Goal: Task Accomplishment & Management: Use online tool/utility

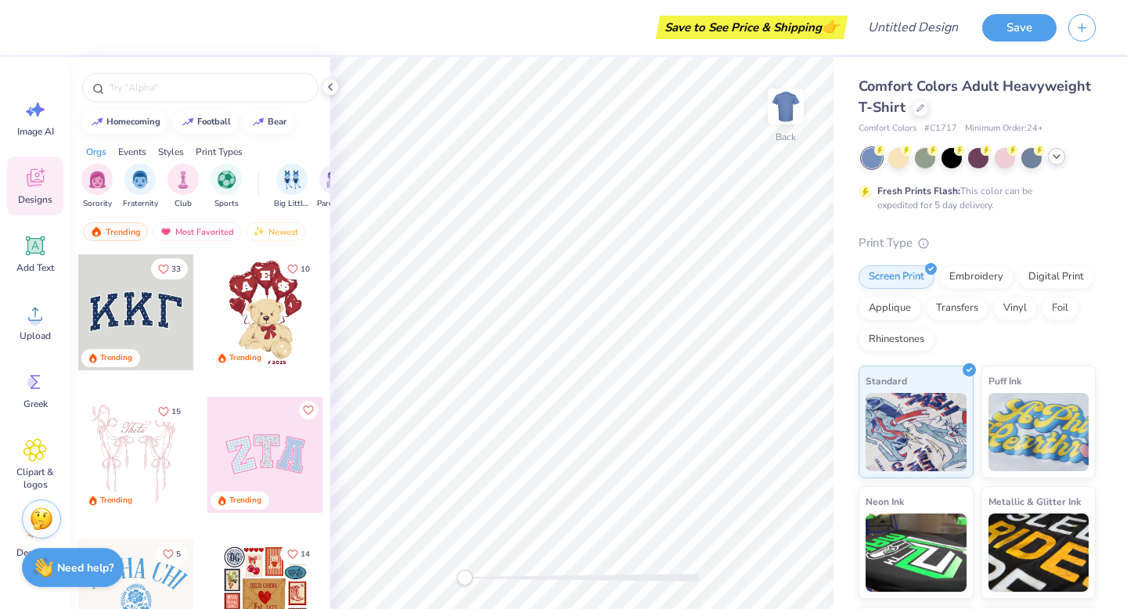
click at [1049, 160] on div at bounding box center [1056, 156] width 17 height 17
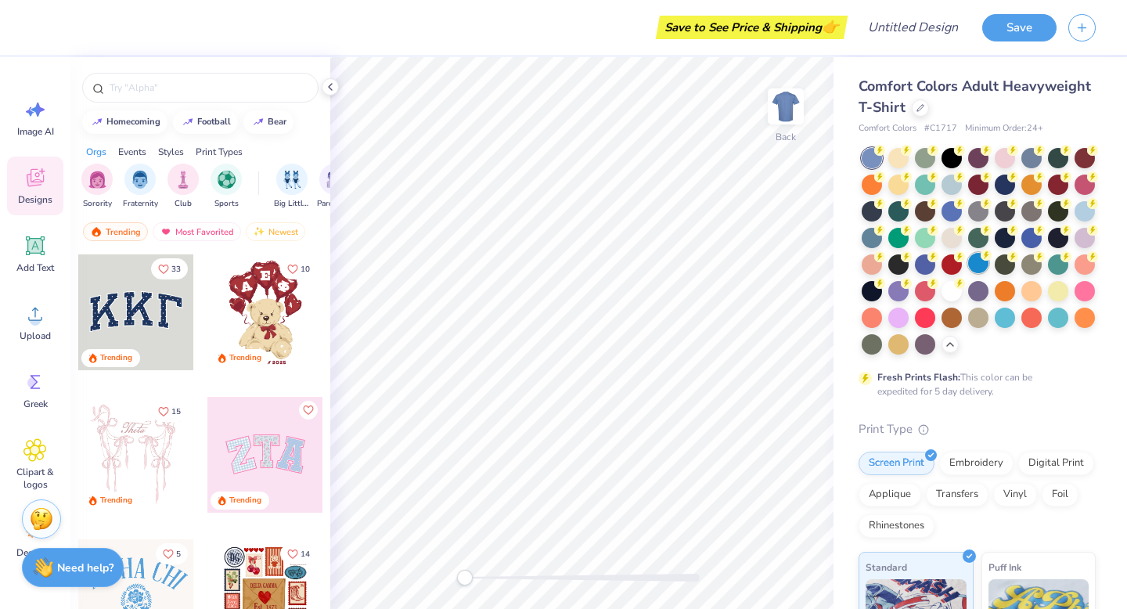
click at [987, 262] on div at bounding box center [978, 263] width 20 height 20
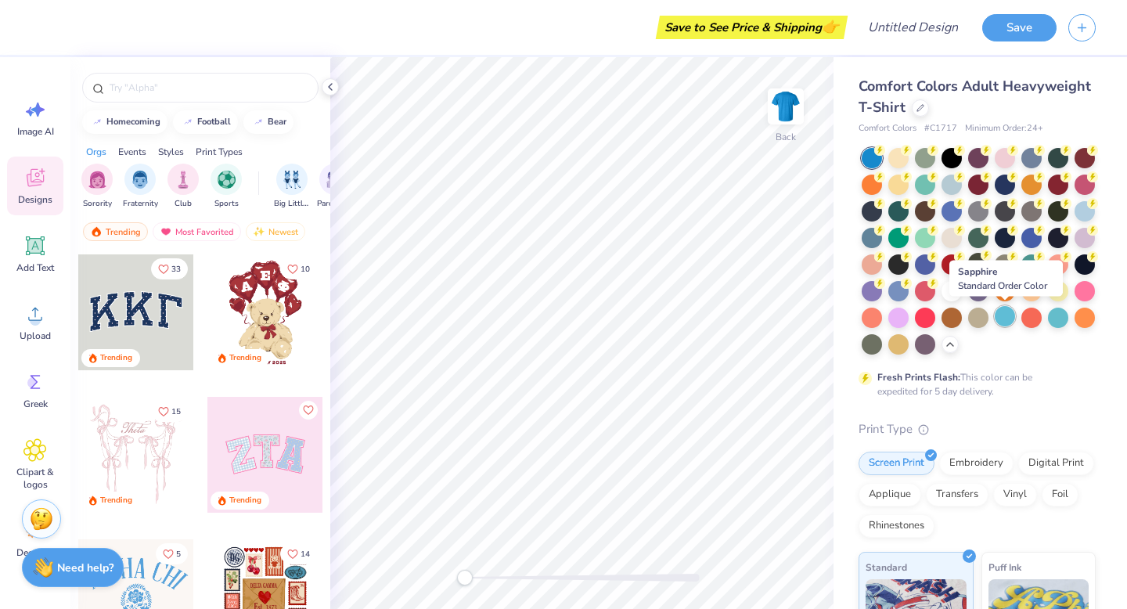
click at [1011, 323] on div at bounding box center [1005, 316] width 20 height 20
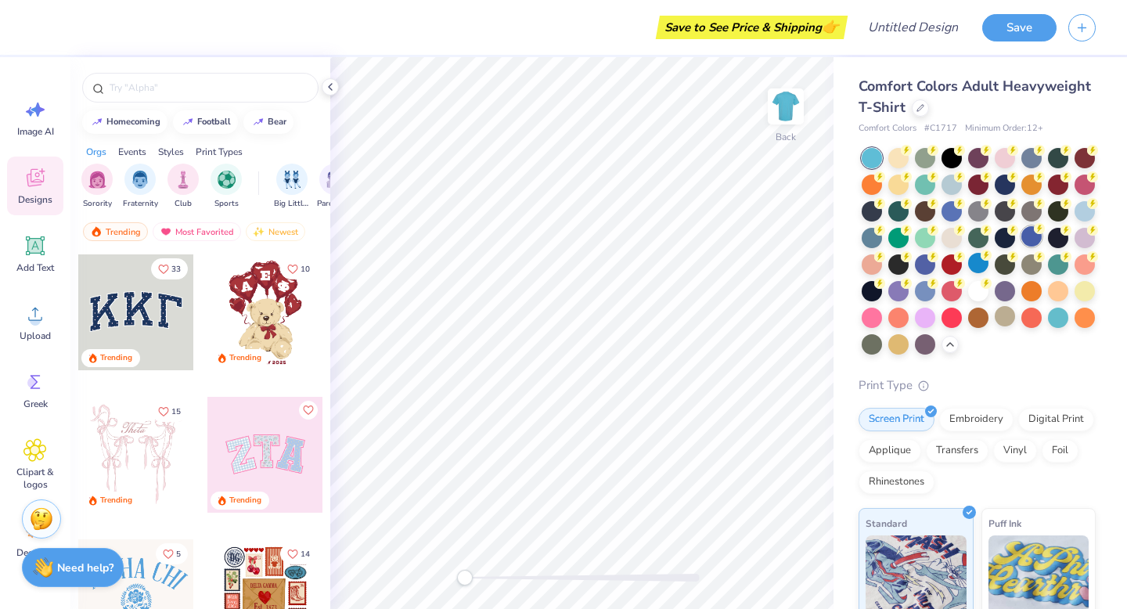
click at [1033, 235] on div at bounding box center [1032, 236] width 20 height 20
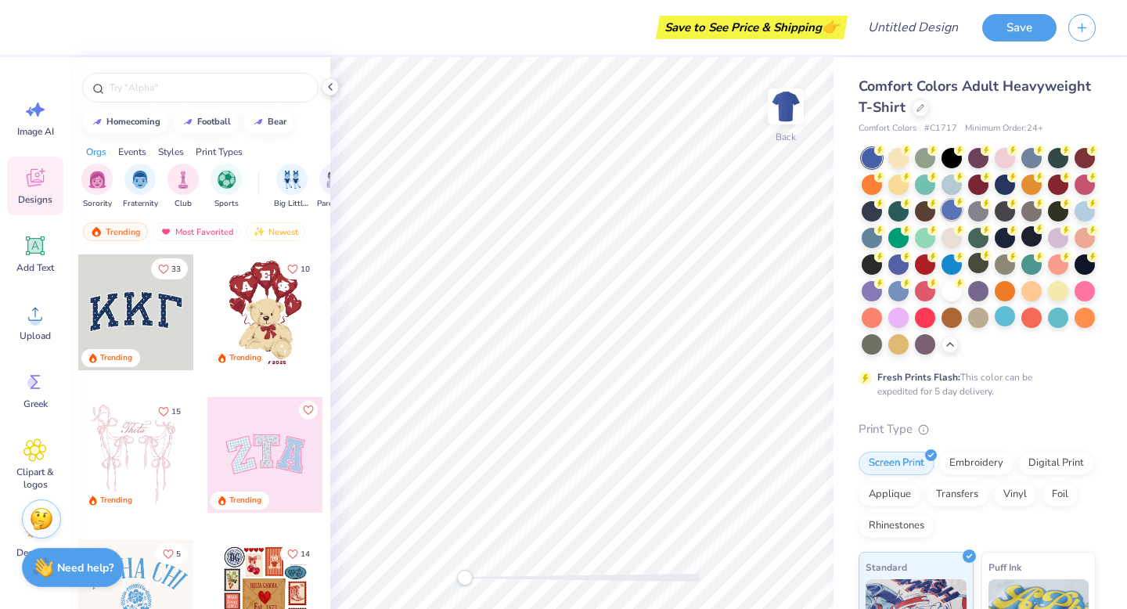
click at [947, 205] on div at bounding box center [952, 210] width 20 height 20
click at [892, 259] on div at bounding box center [899, 263] width 20 height 20
click at [916, 263] on div at bounding box center [925, 263] width 20 height 20
click at [959, 258] on g at bounding box center [959, 255] width 11 height 11
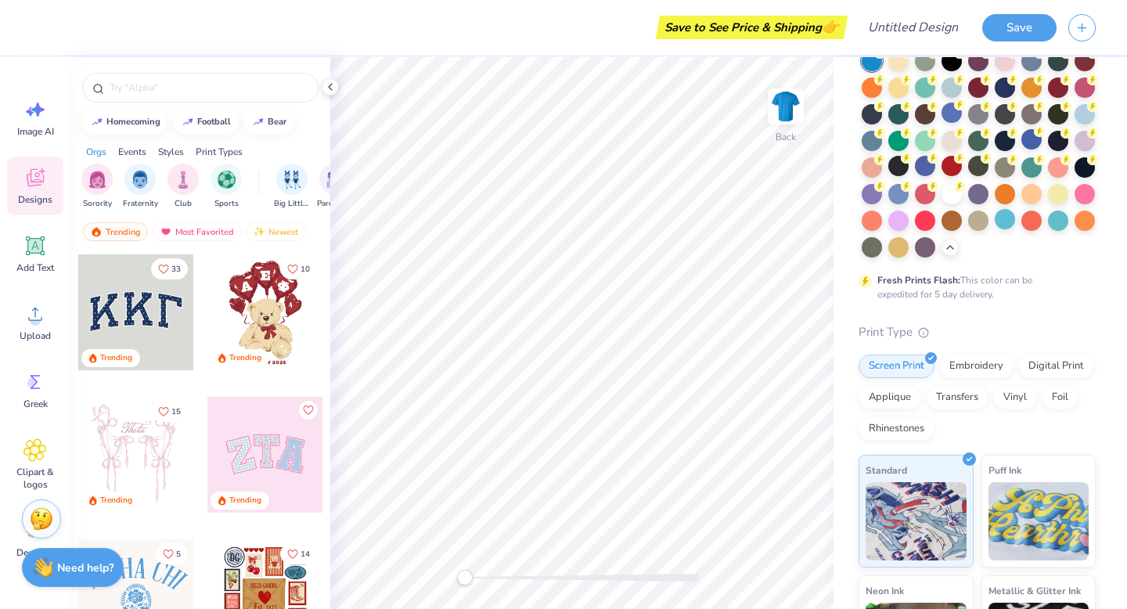
scroll to position [98, 0]
click at [1050, 363] on div "Digital Print" at bounding box center [1056, 362] width 76 height 23
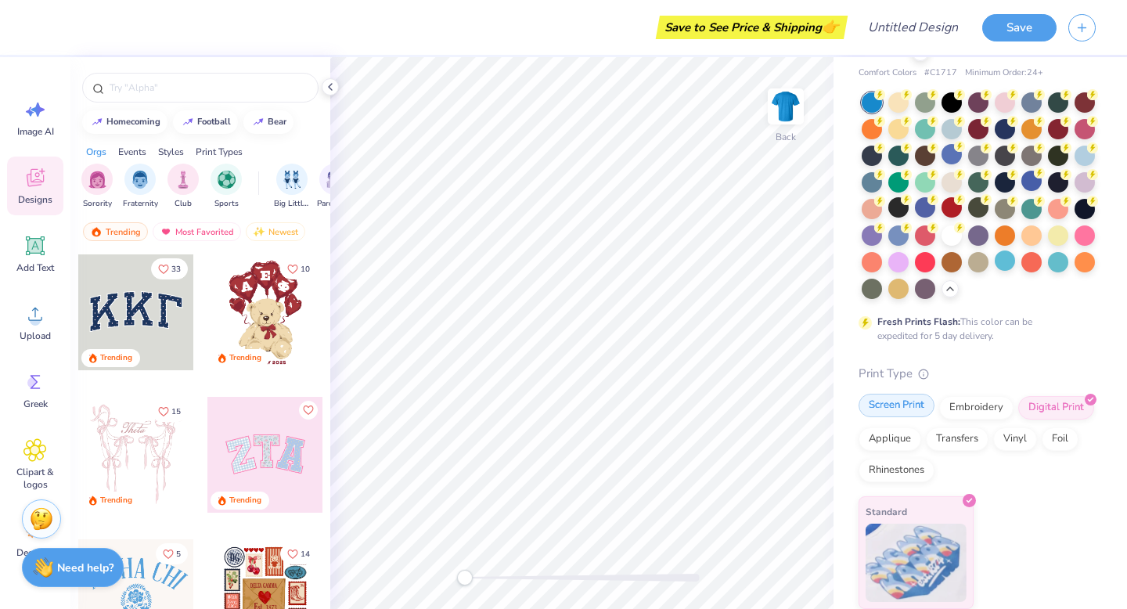
click at [901, 412] on div "Screen Print" at bounding box center [897, 405] width 76 height 23
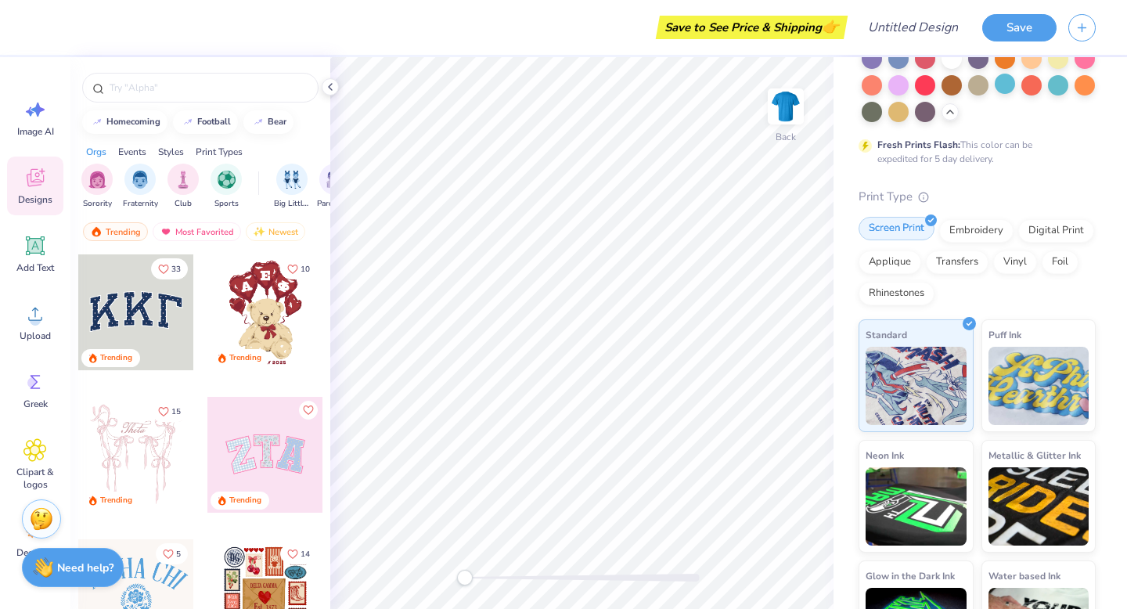
scroll to position [236, 0]
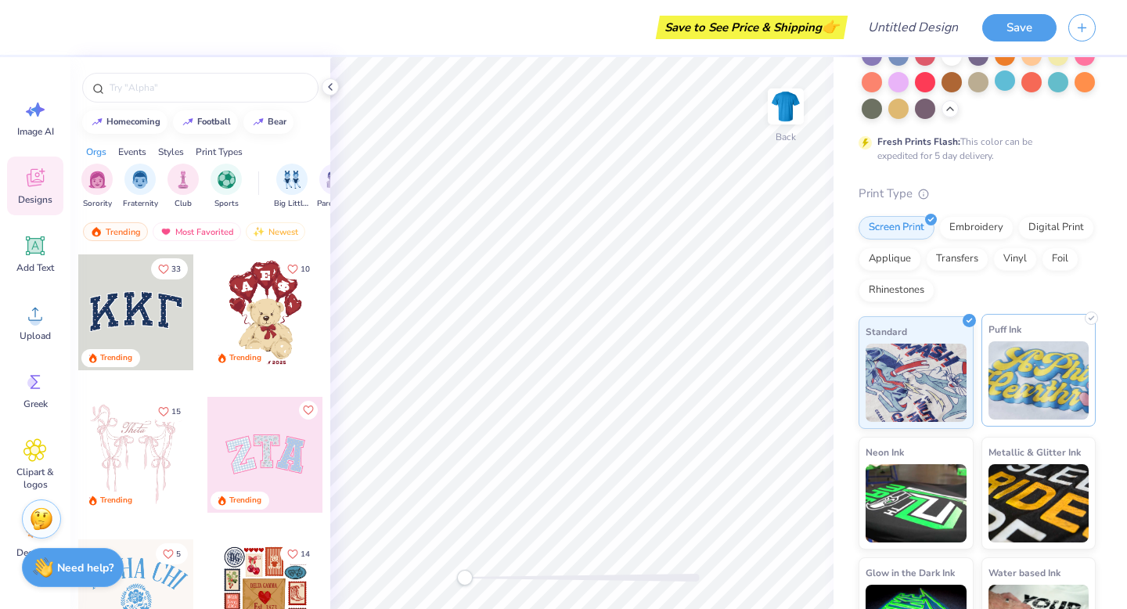
click at [1044, 377] on img at bounding box center [1039, 380] width 101 height 78
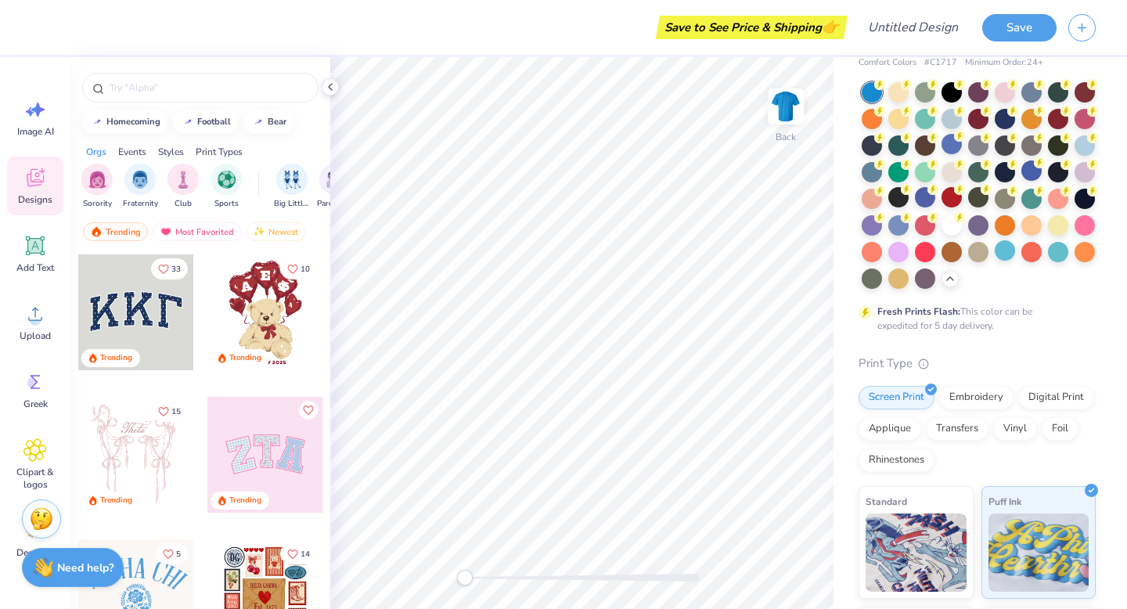
scroll to position [62, 0]
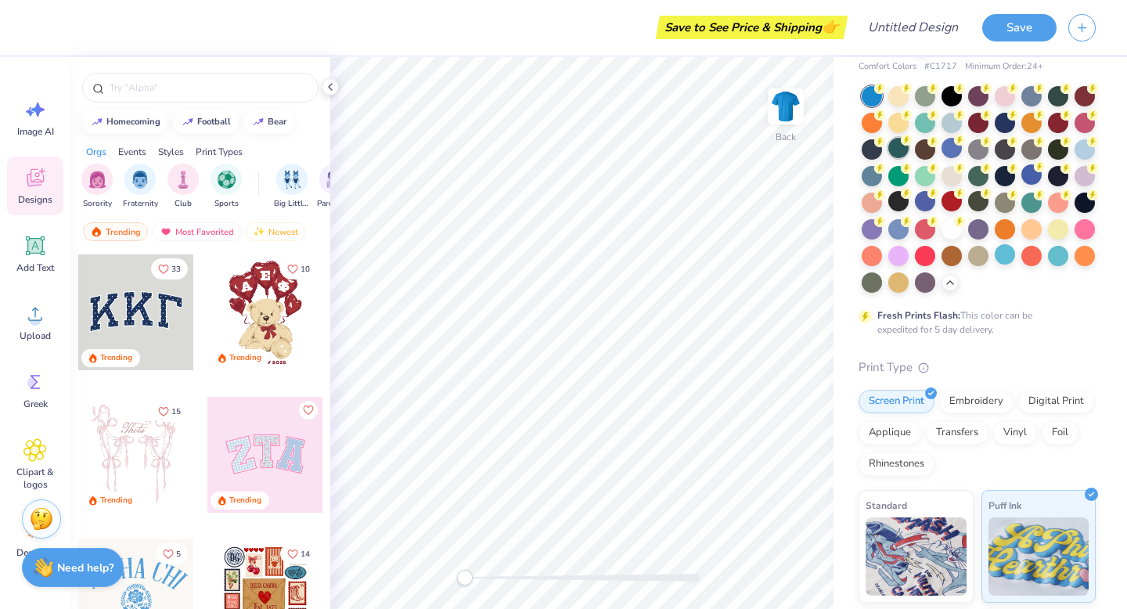
click at [895, 152] on div at bounding box center [899, 148] width 20 height 20
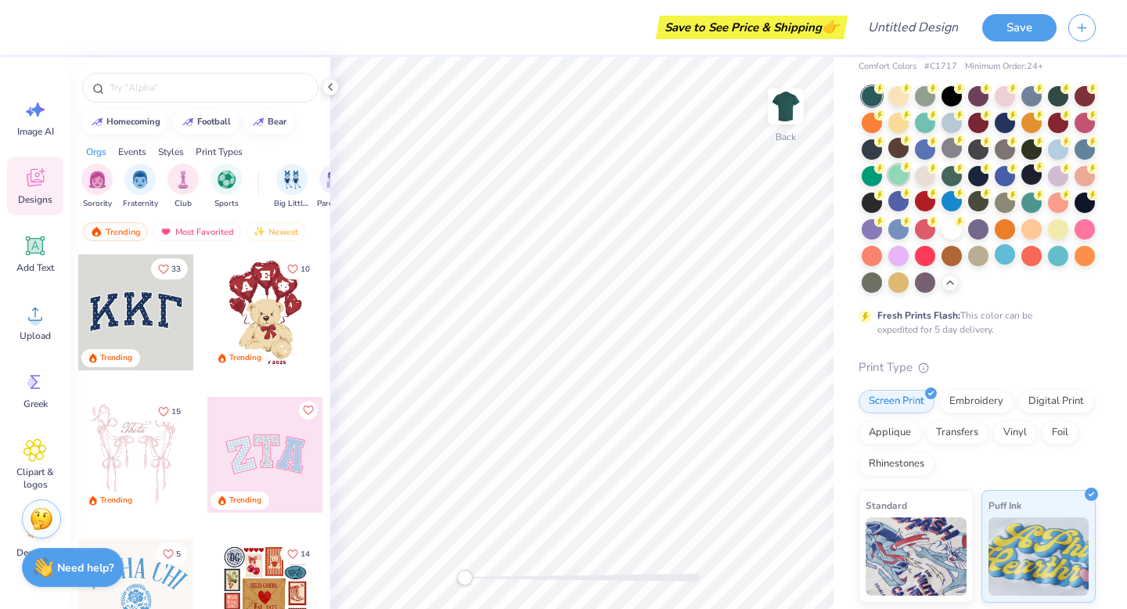
click at [898, 182] on div at bounding box center [899, 174] width 20 height 20
click at [949, 202] on div at bounding box center [952, 201] width 20 height 20
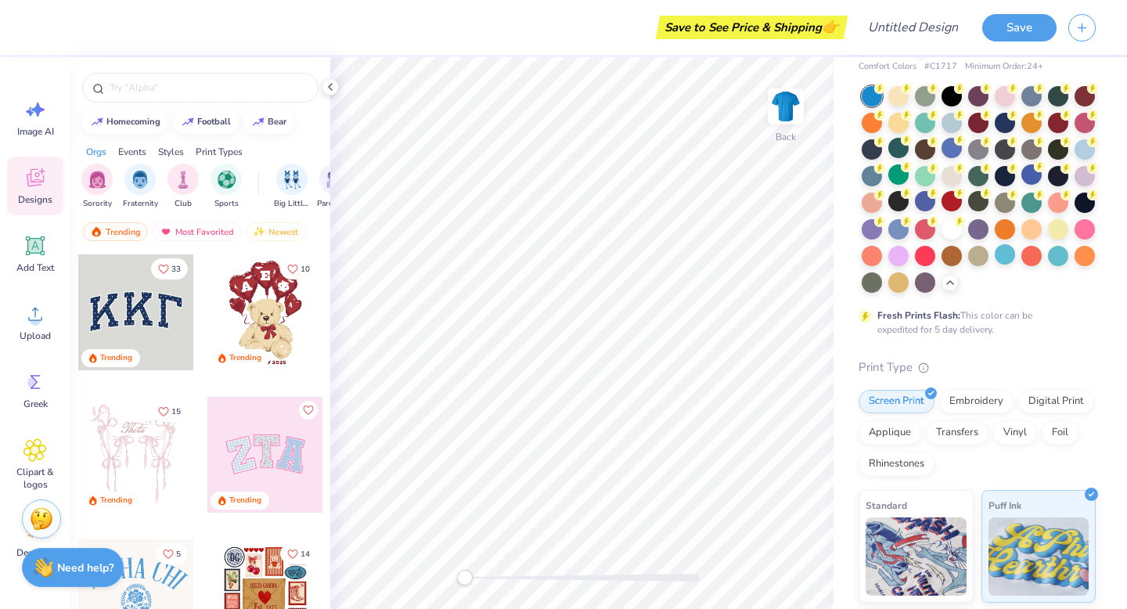
click at [876, 95] on div at bounding box center [872, 96] width 20 height 20
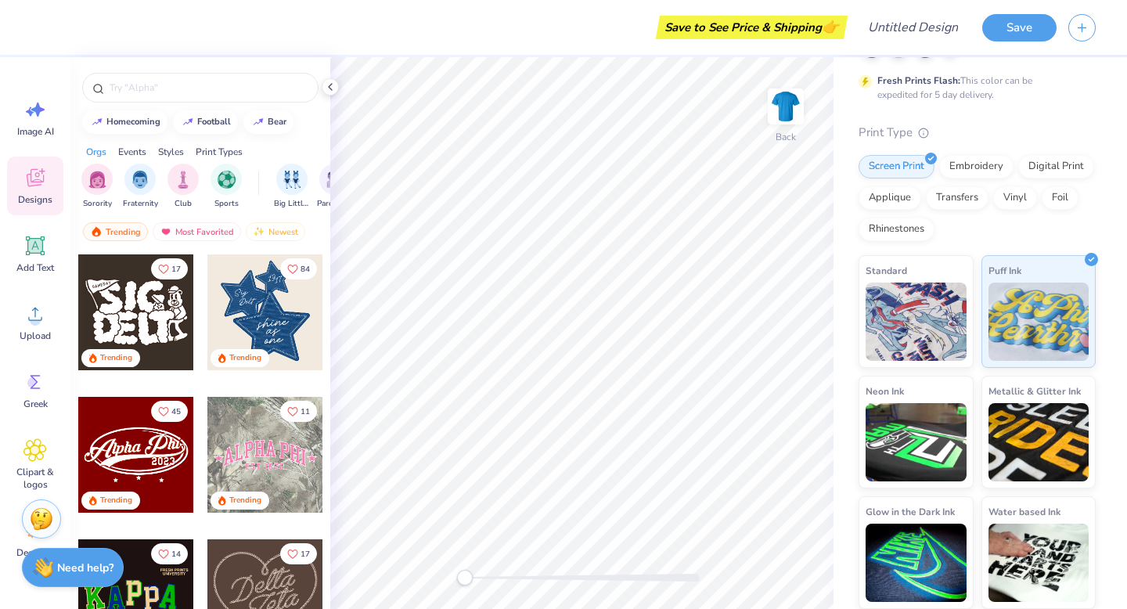
scroll to position [438, 0]
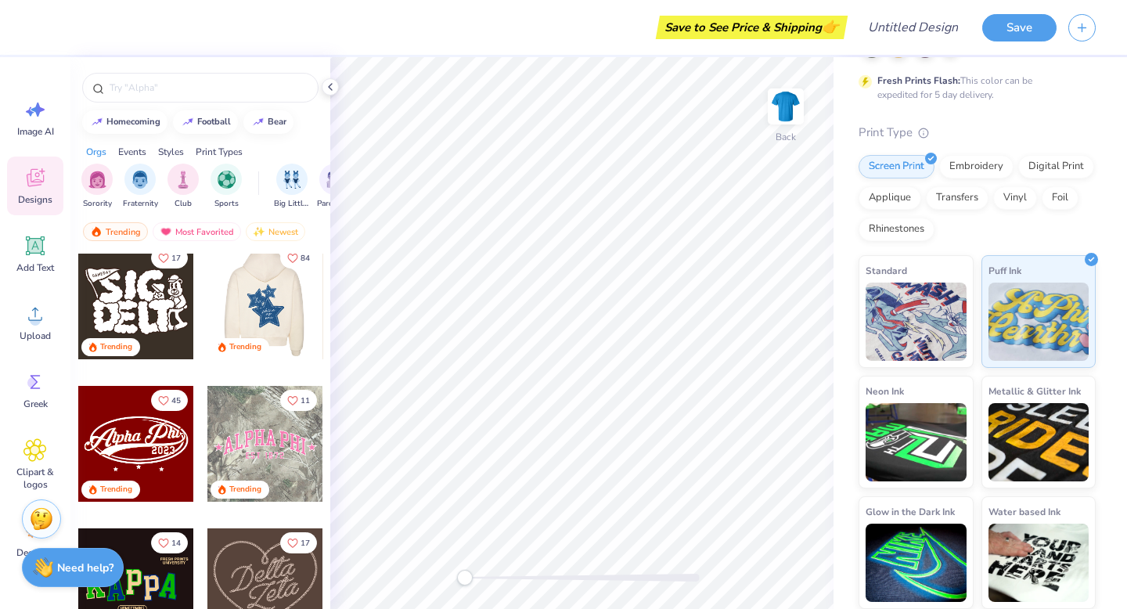
click at [258, 297] on div at bounding box center [265, 301] width 116 height 116
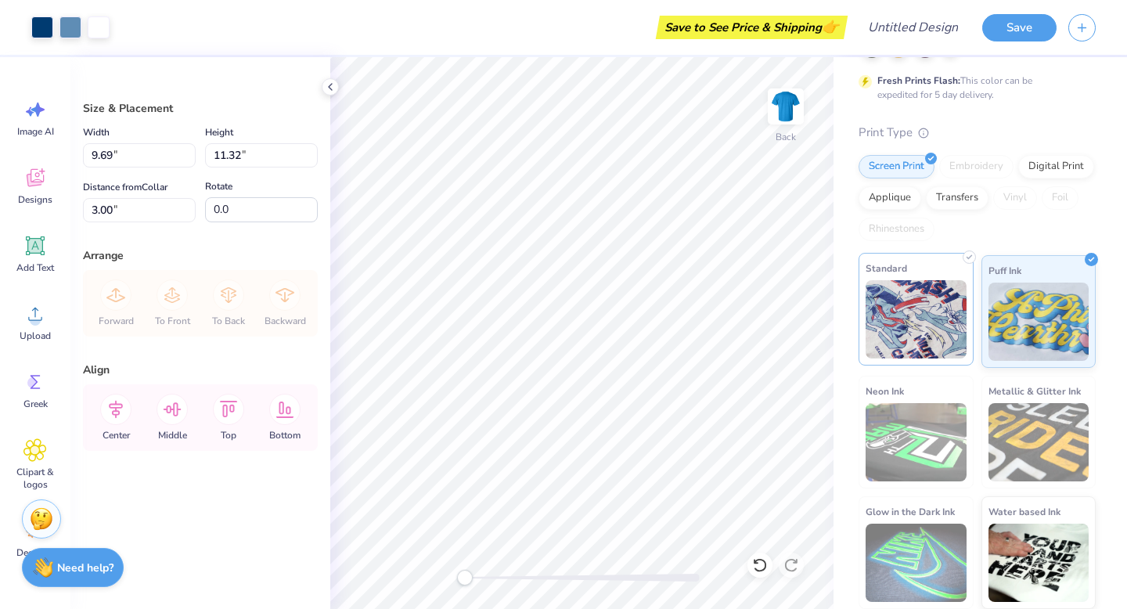
scroll to position [0, 0]
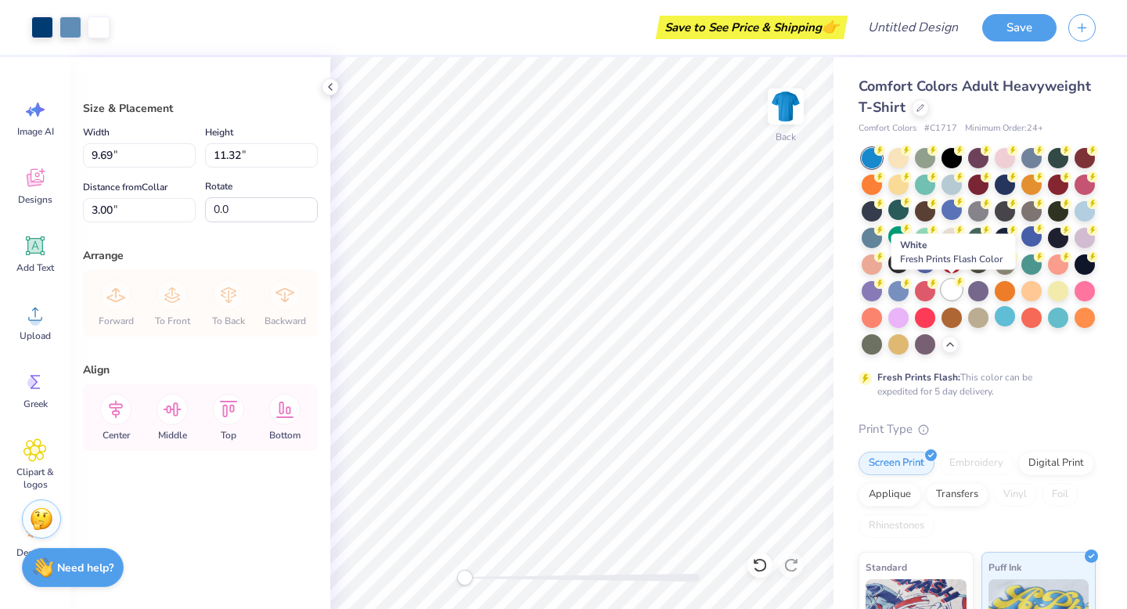
click at [953, 284] on div at bounding box center [952, 289] width 20 height 20
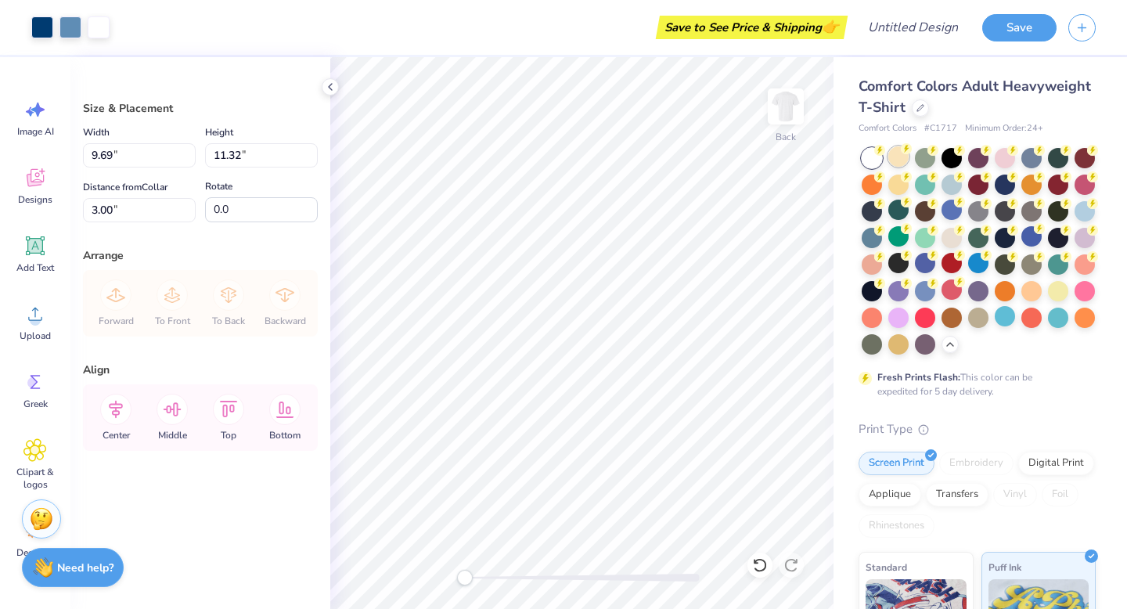
click at [899, 164] on div at bounding box center [899, 156] width 20 height 20
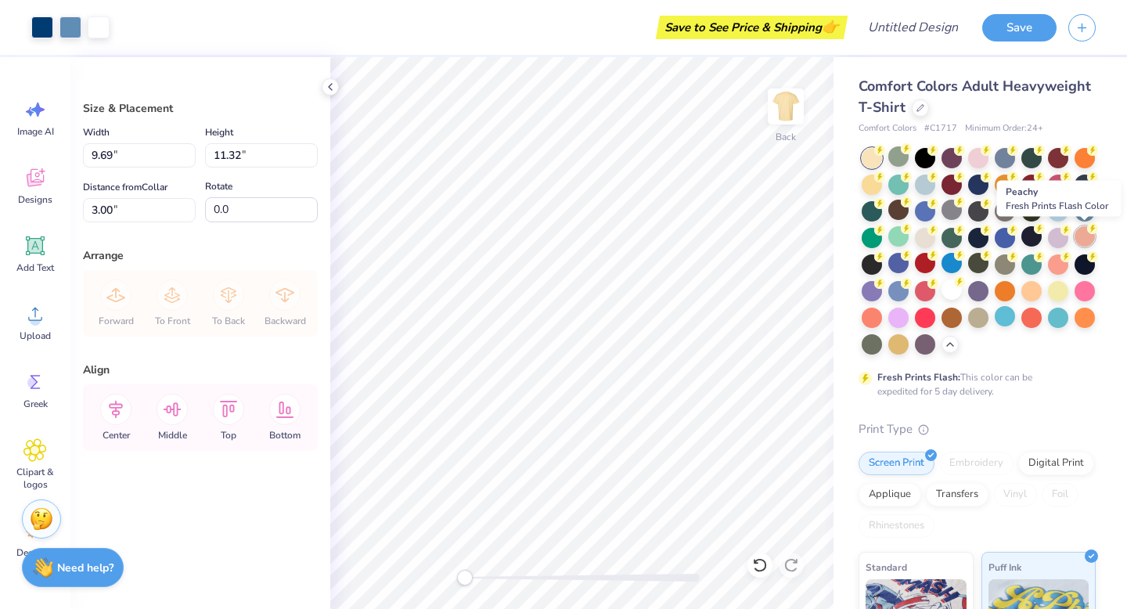
click at [1082, 241] on div at bounding box center [1085, 236] width 20 height 20
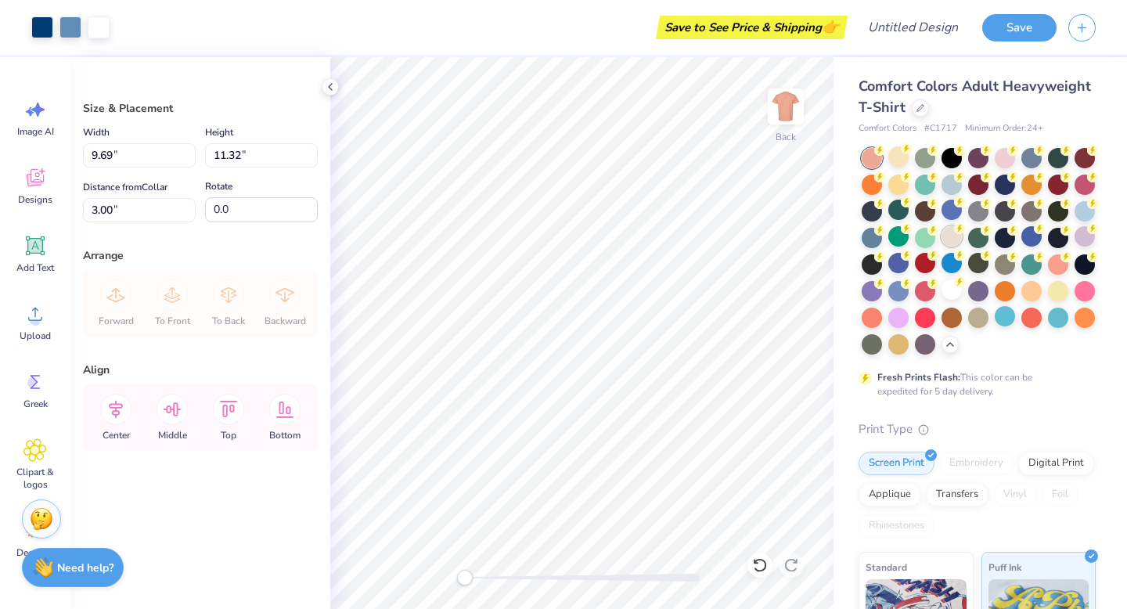
click at [946, 241] on div at bounding box center [952, 236] width 20 height 20
click at [903, 161] on div at bounding box center [899, 156] width 20 height 20
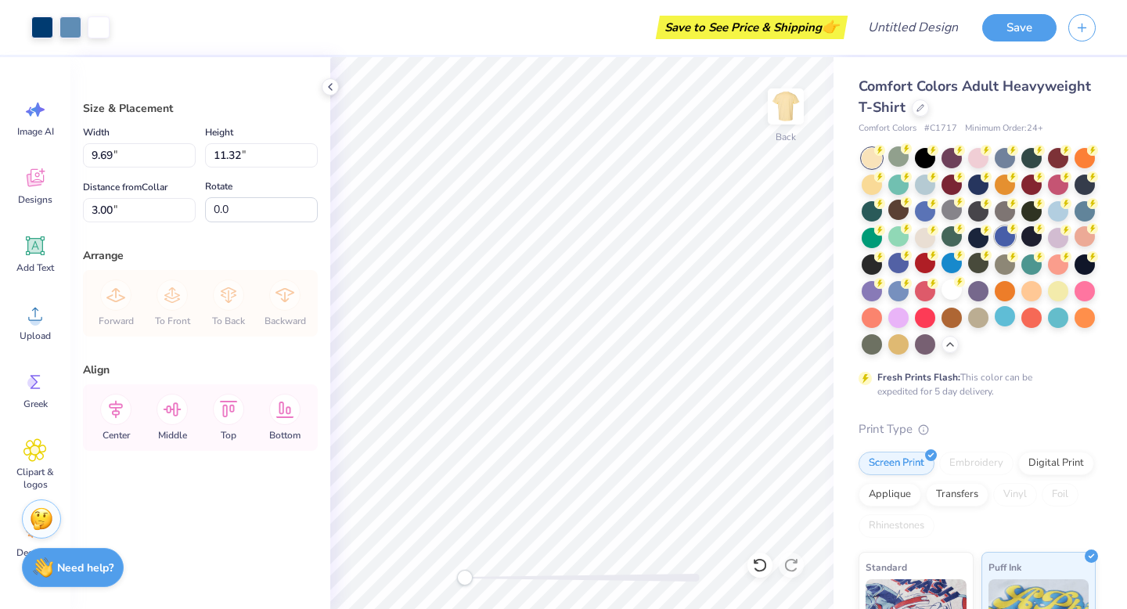
click at [998, 240] on div at bounding box center [1005, 236] width 20 height 20
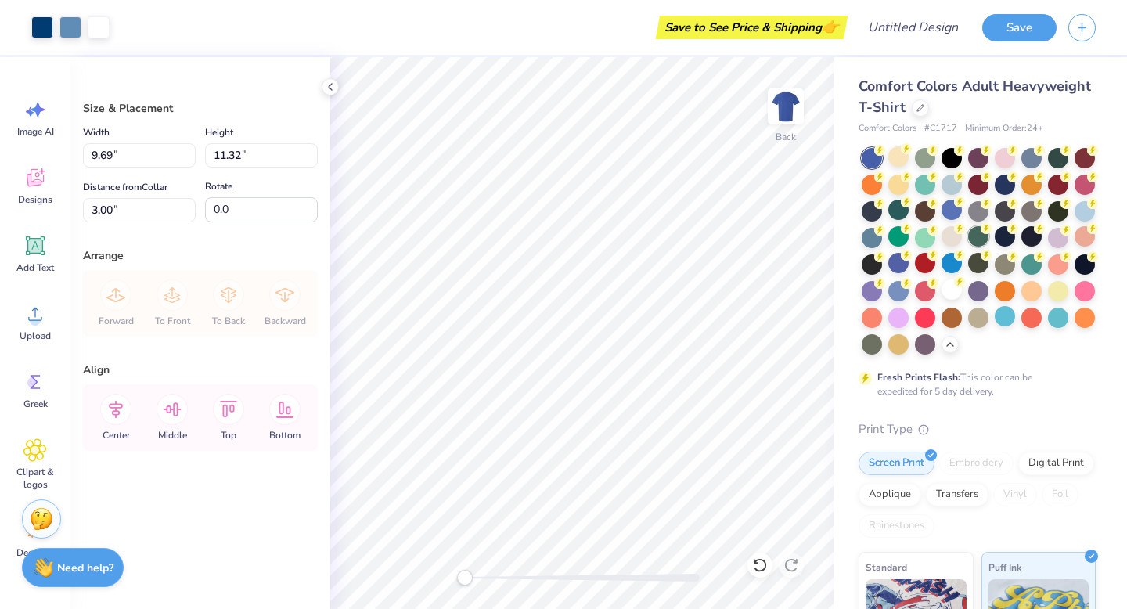
click at [971, 239] on div at bounding box center [978, 236] width 20 height 20
click at [952, 258] on div at bounding box center [952, 263] width 20 height 20
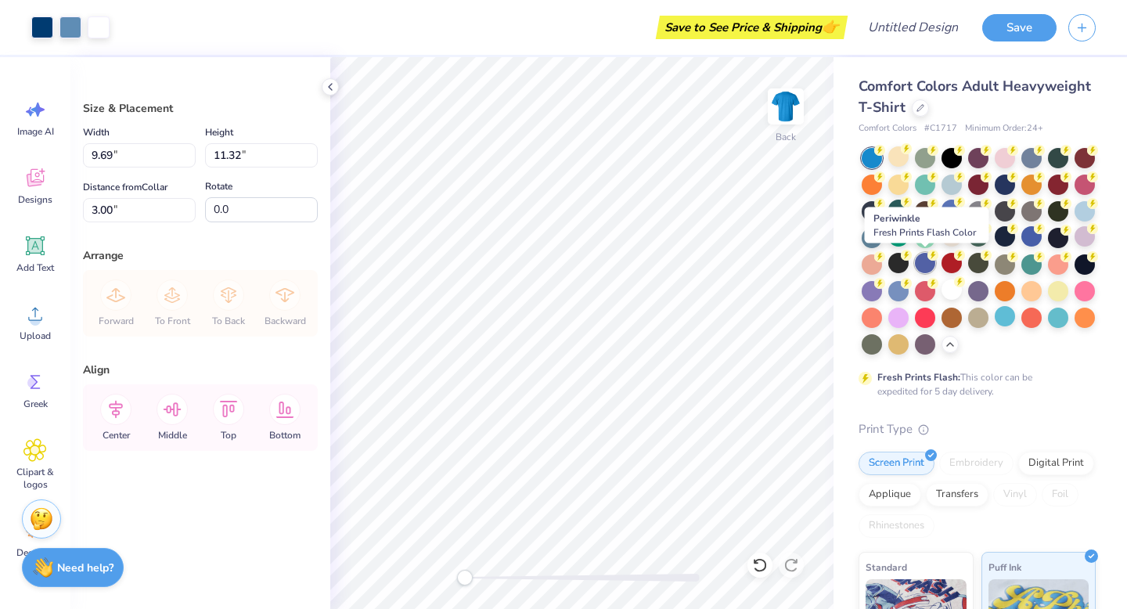
click at [921, 261] on div at bounding box center [925, 263] width 20 height 20
click at [948, 263] on div at bounding box center [952, 263] width 20 height 20
click at [921, 265] on div at bounding box center [925, 263] width 20 height 20
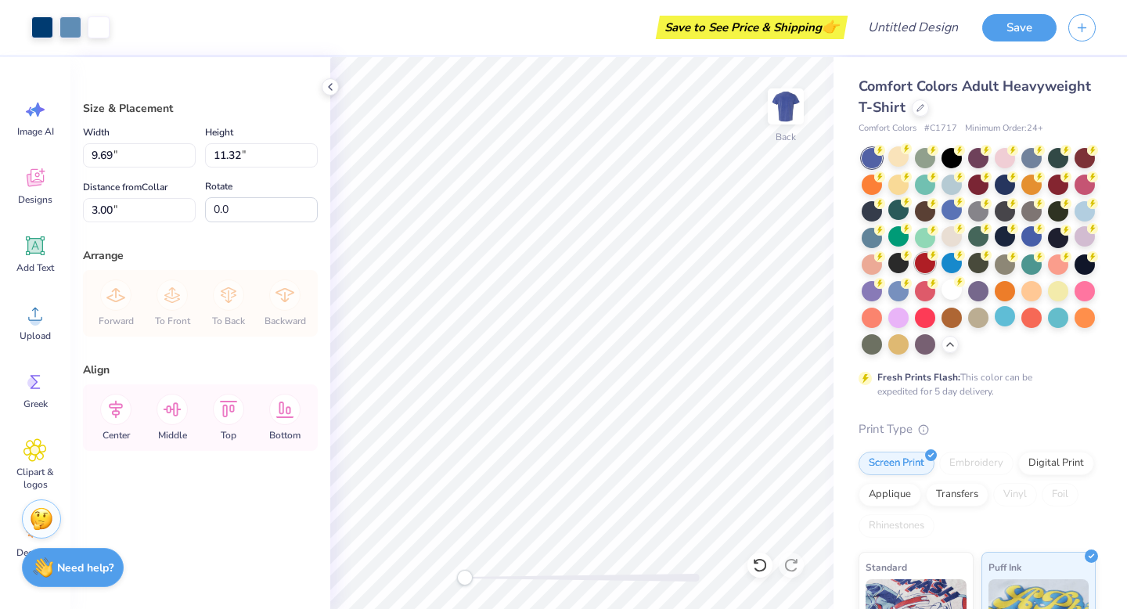
click at [924, 268] on div at bounding box center [925, 263] width 20 height 20
click at [949, 241] on div at bounding box center [952, 236] width 20 height 20
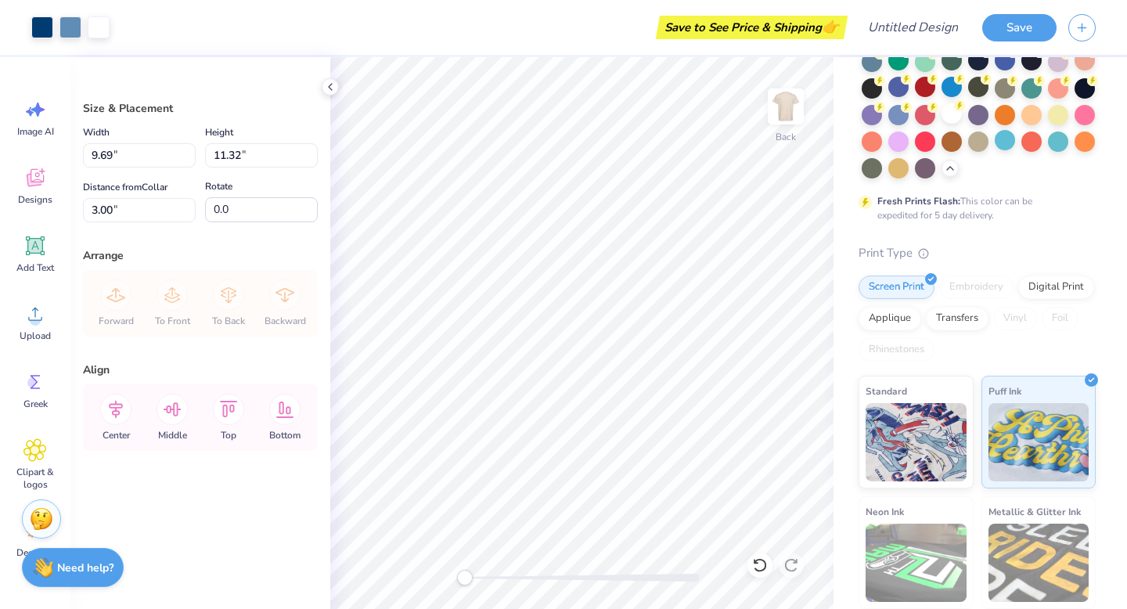
scroll to position [182, 0]
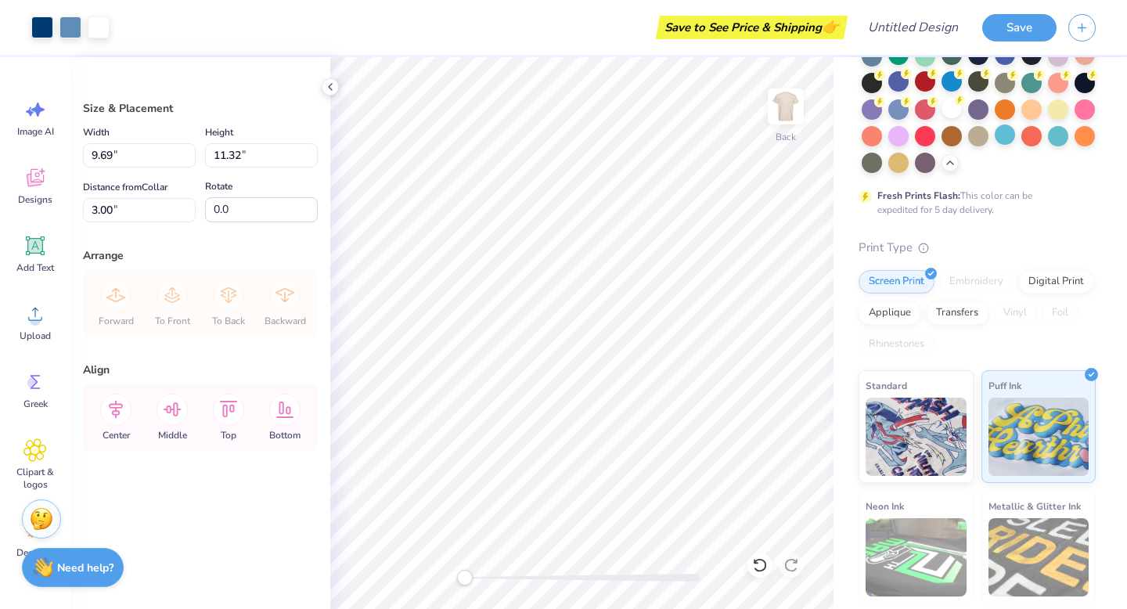
click at [926, 240] on span at bounding box center [921, 248] width 16 height 16
click at [925, 242] on icon at bounding box center [923, 245] width 11 height 11
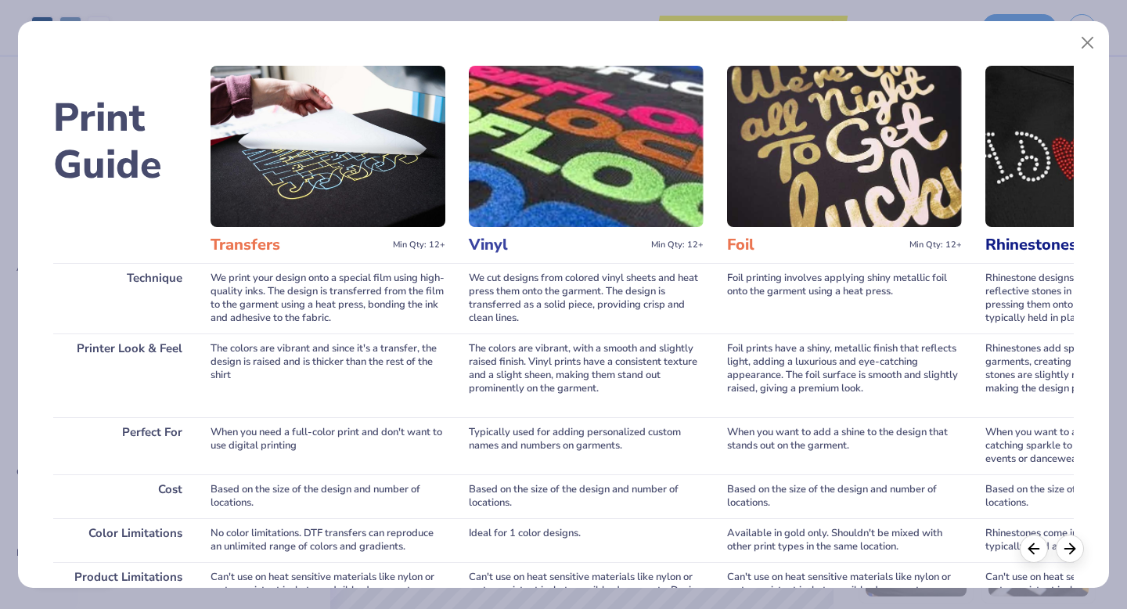
scroll to position [0, 1213]
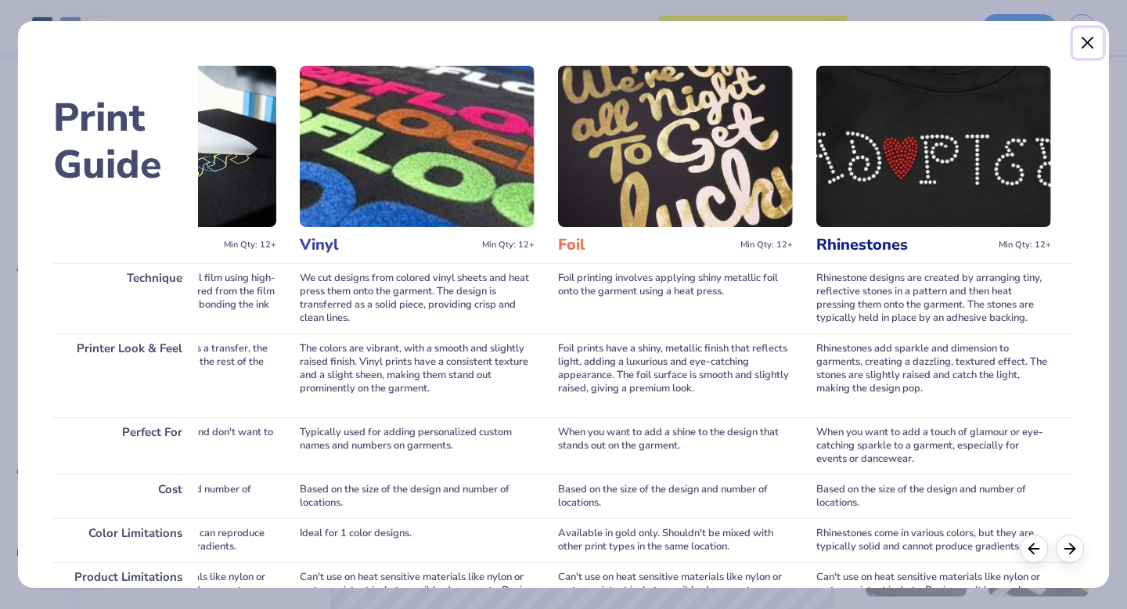
click at [1088, 48] on button "Close" at bounding box center [1088, 43] width 30 height 30
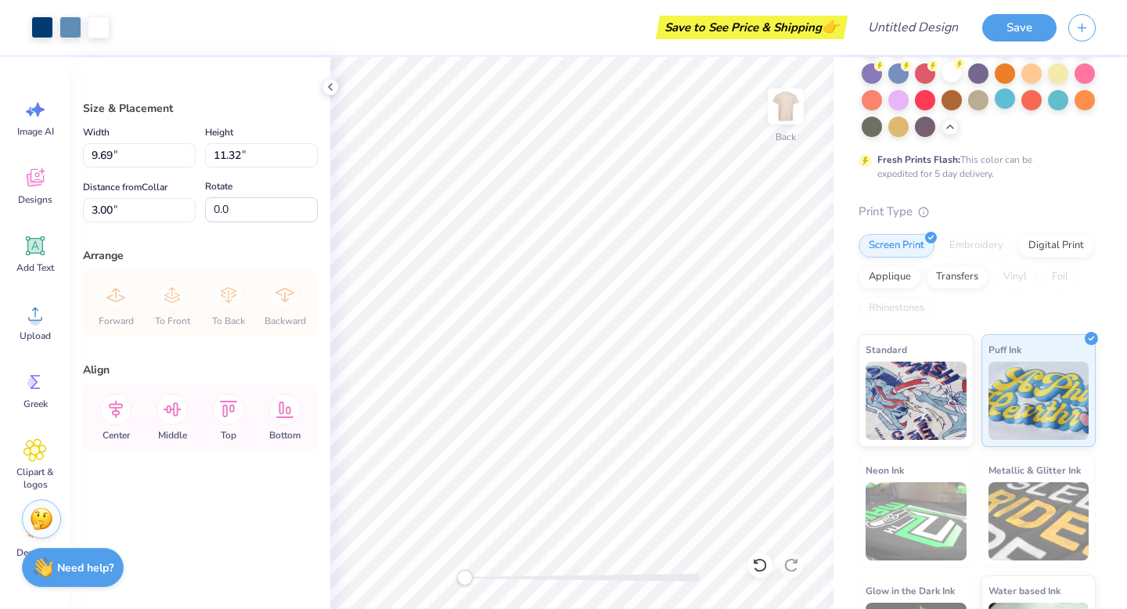
scroll to position [297, 0]
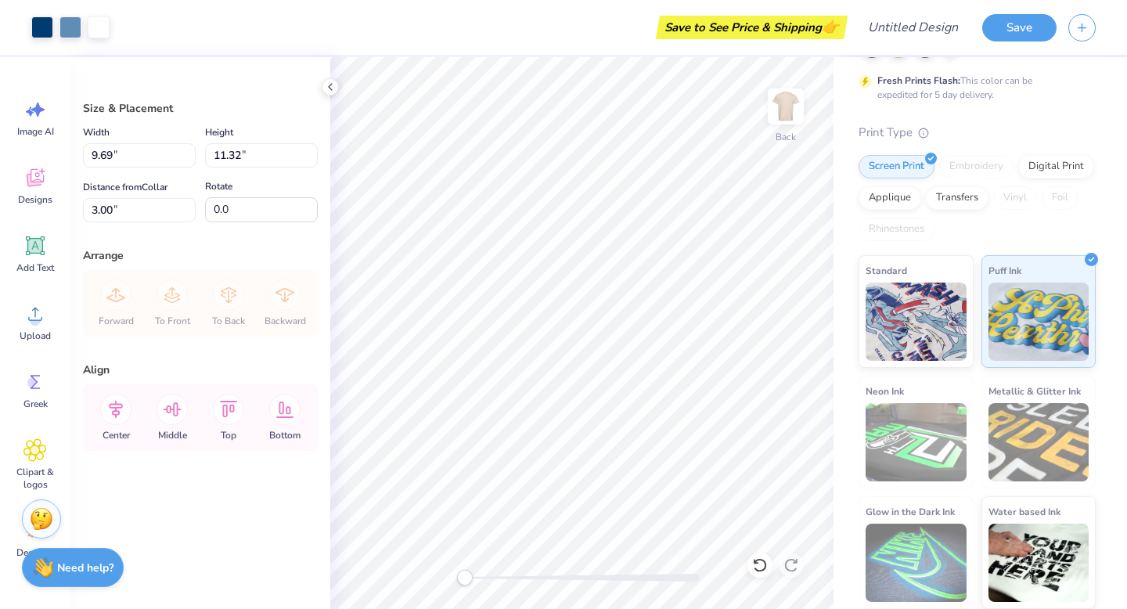
type input "11.00"
type input "12.84"
type input "3.65"
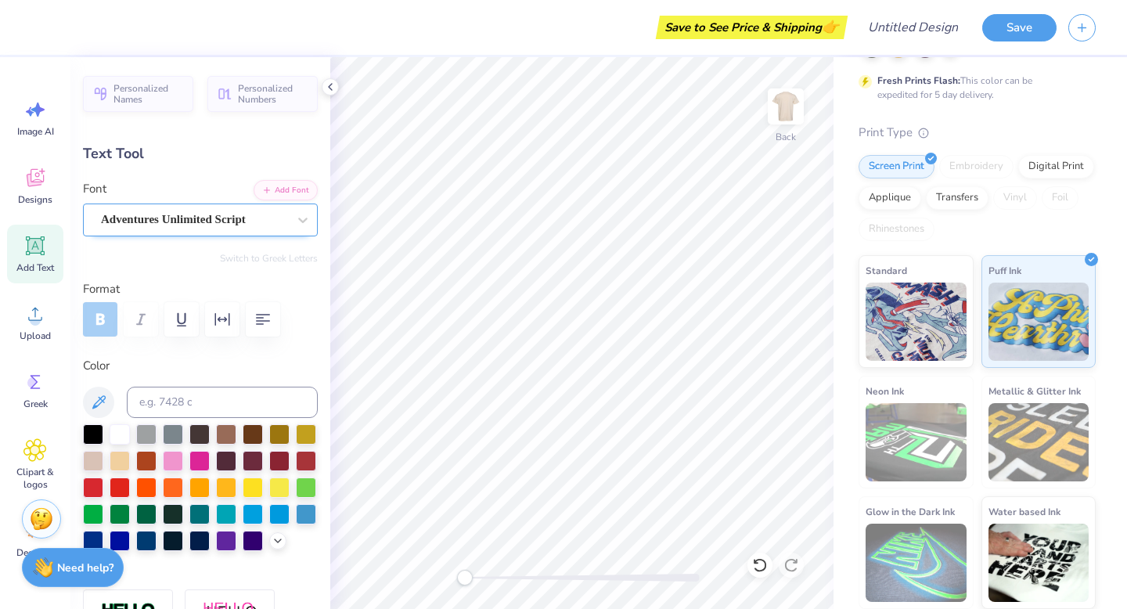
click at [187, 217] on div "Adventures Unlimited Script" at bounding box center [193, 219] width 189 height 24
type input "0.0"
type textarea "7"
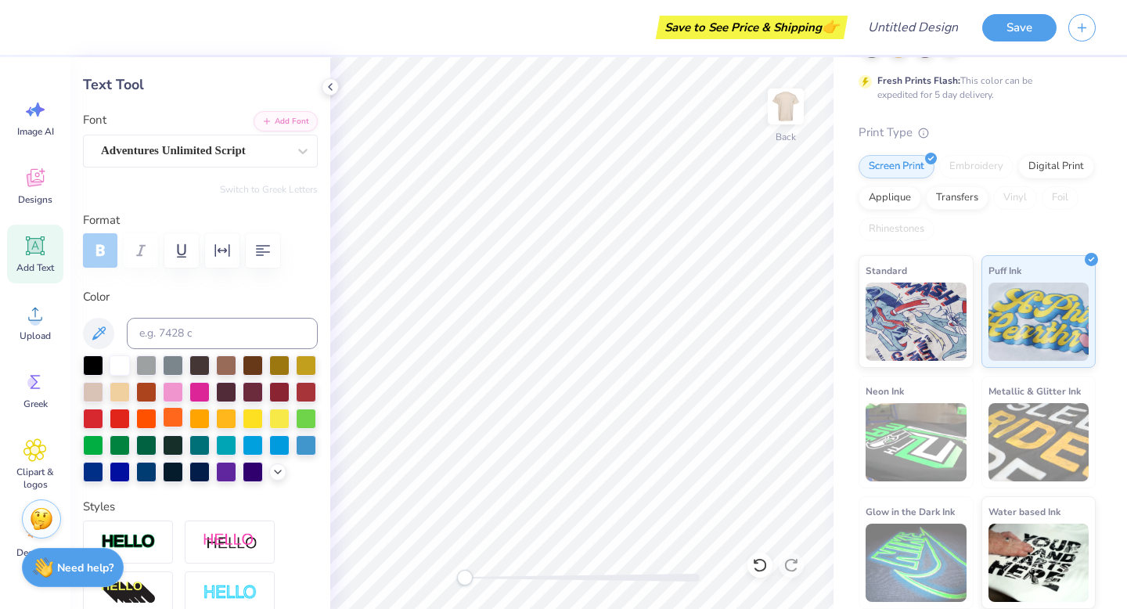
scroll to position [0, 0]
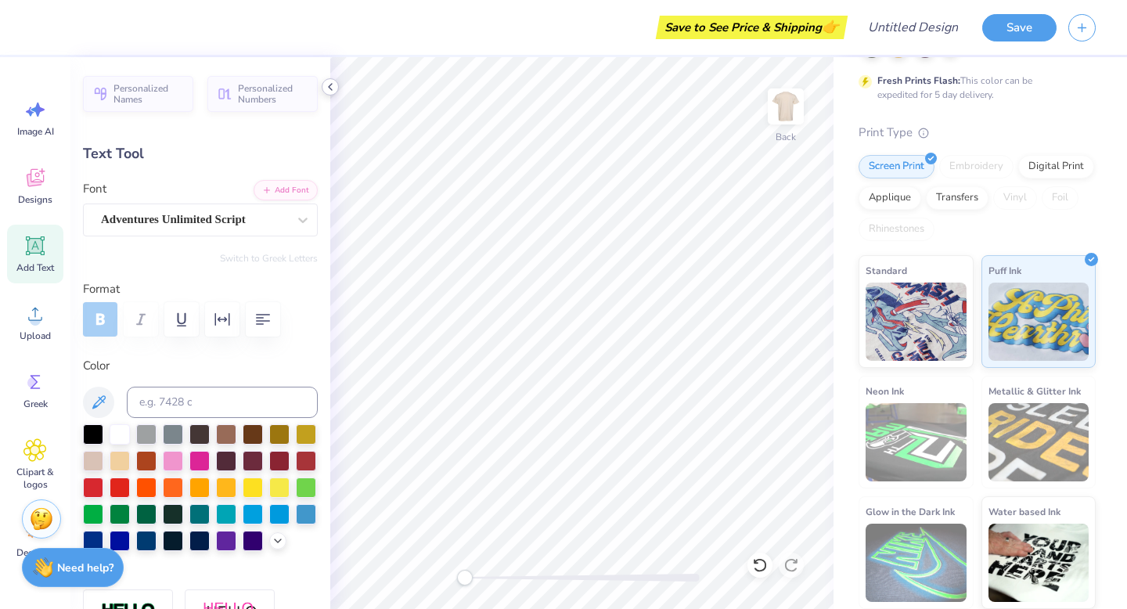
click at [336, 91] on icon at bounding box center [330, 87] width 13 height 13
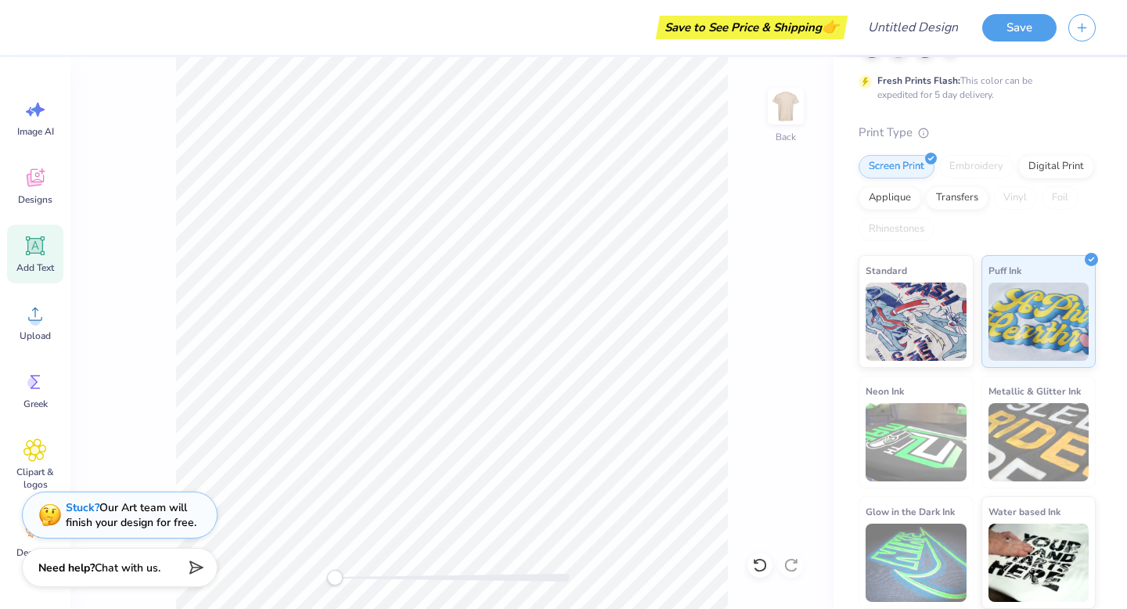
type input "0.0"
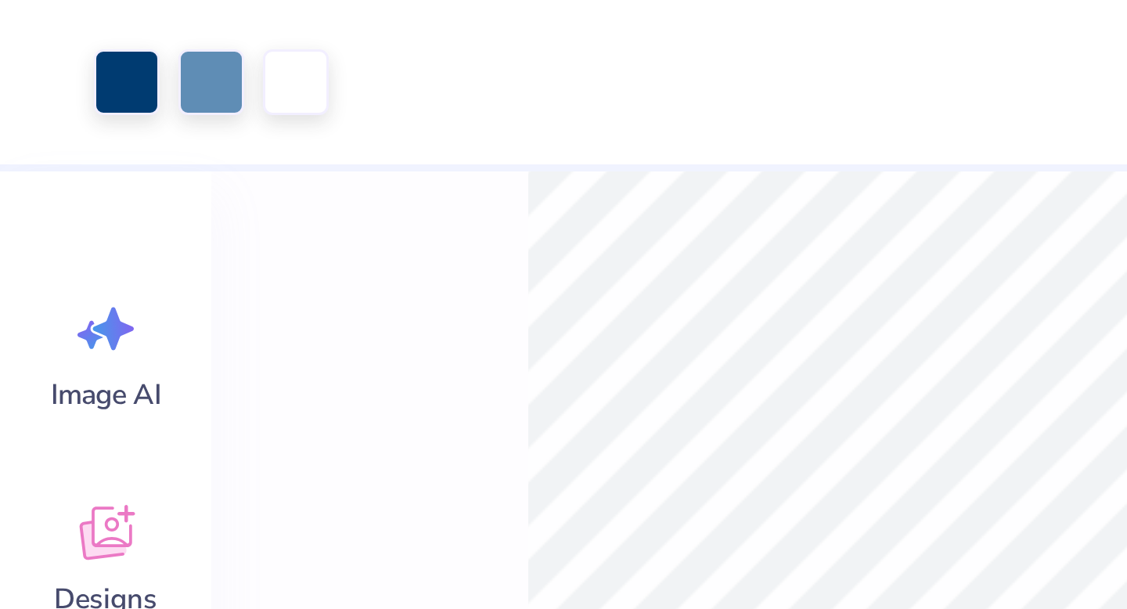
type input "0.88"
type input "0.94"
type input "5.77"
type input "-17.8"
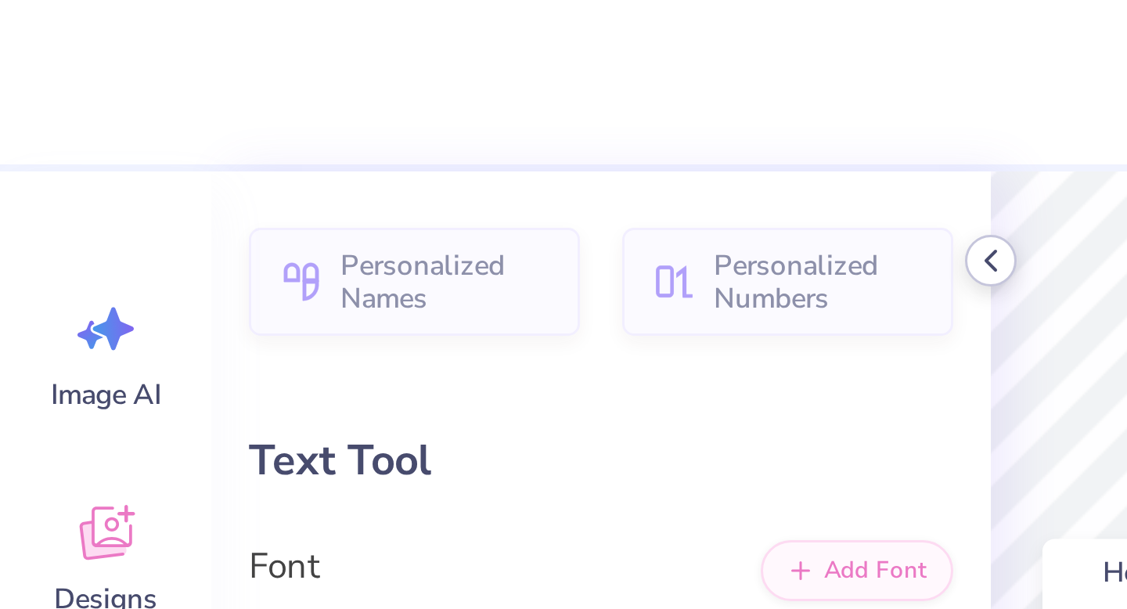
type input "0.43"
type input "0.82"
type input "6.03"
type input "-17.8"
type input "0.88"
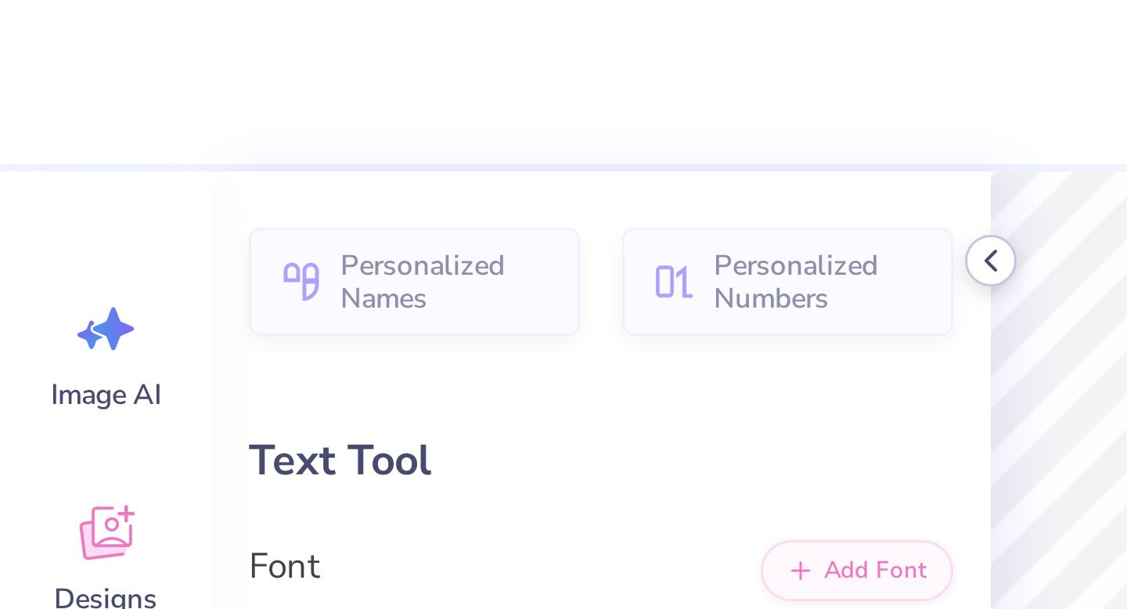
type input "0.94"
type input "5.90"
type textarea "U"
type input "0.43"
type input "0.82"
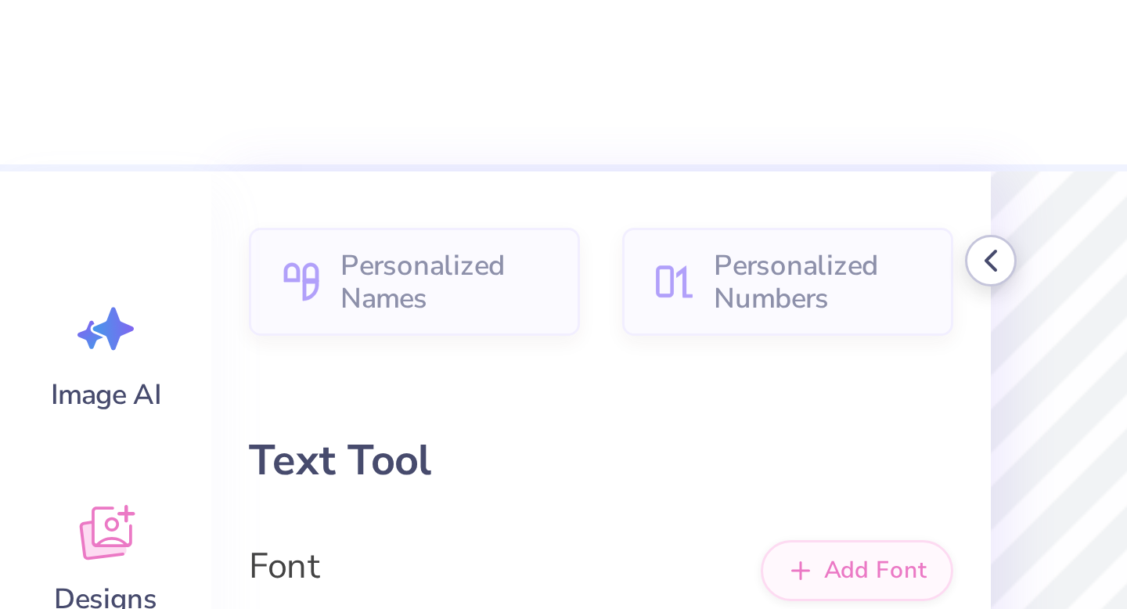
type input "6.03"
type textarea "U"
type textarea "u"
type textarea "U"
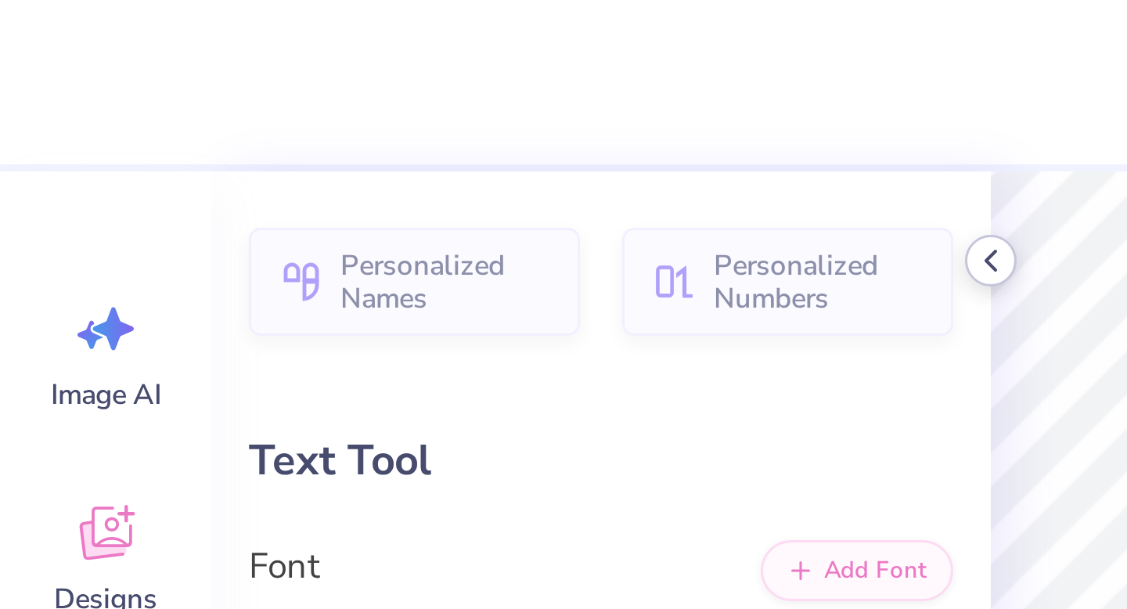
type input "2.08"
type input "0.90"
type input "8.70"
type input "-4.3"
type input "1.63"
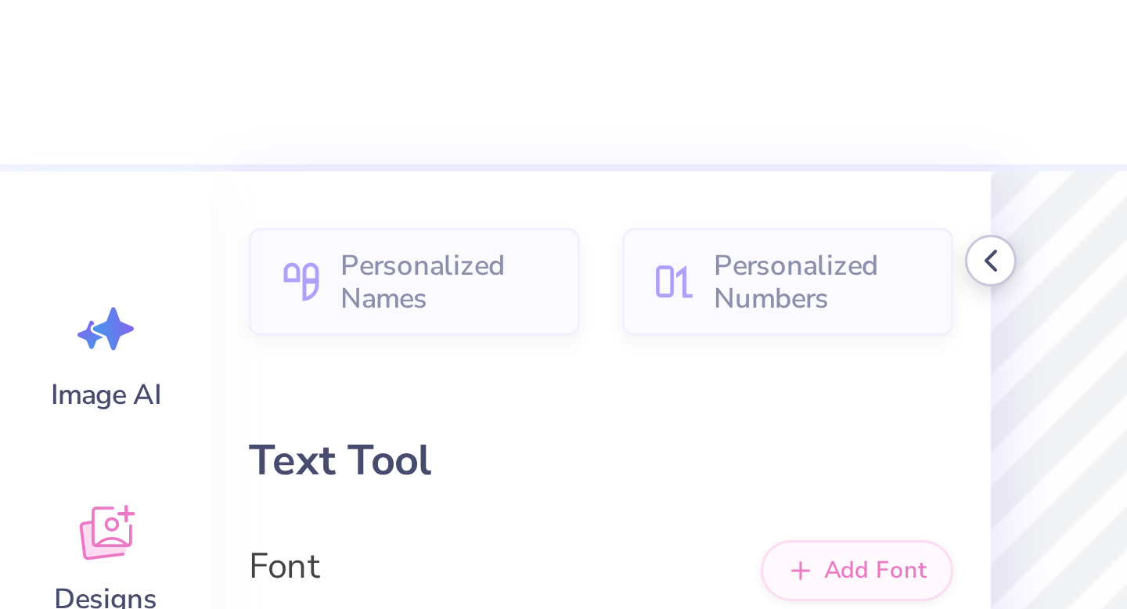
type input "1.03"
type input "7.60"
type input "-4.4"
type textarea "P"
type input "1.77"
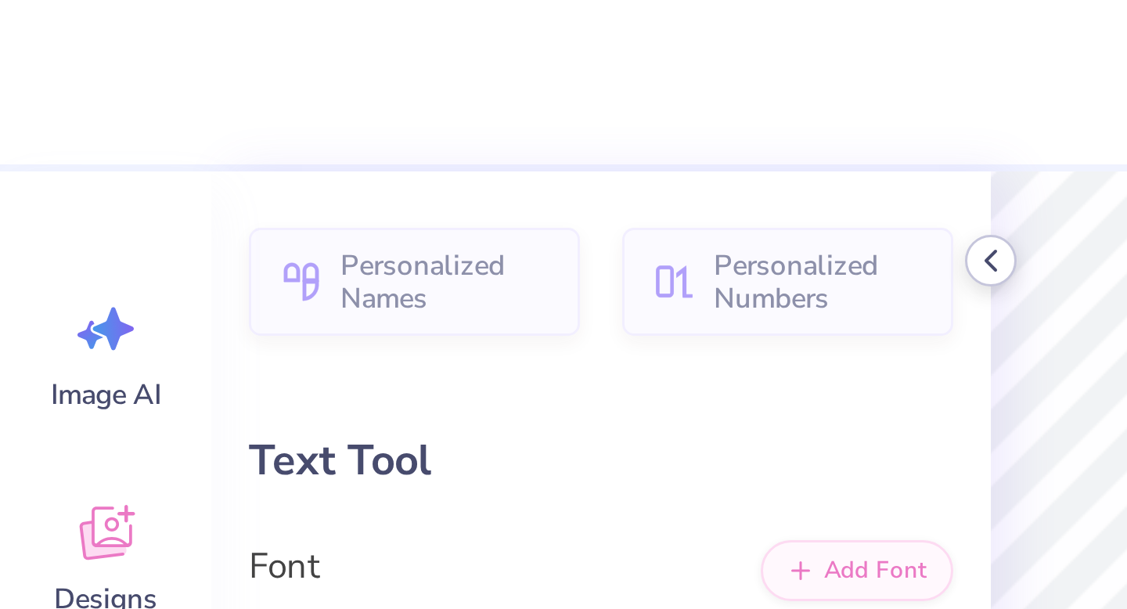
type input "0.92"
type input "12.51"
type input "-5.3"
type input "4.03"
type input "1.53"
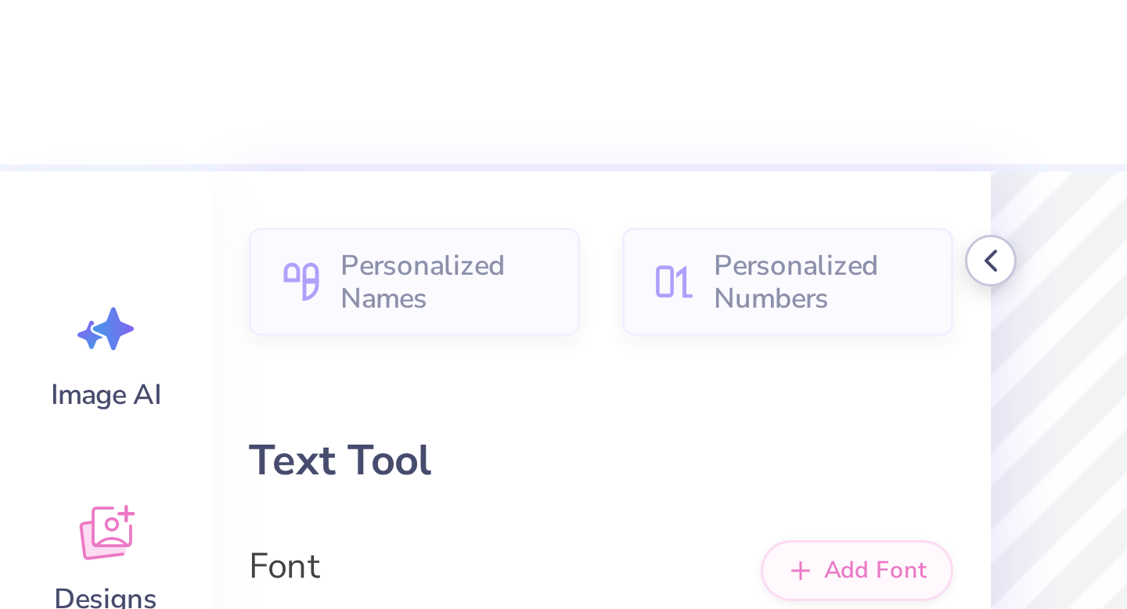
type input "11.16"
type textarea "shine"
type input "2.36"
type input "0.69"
type input "13.67"
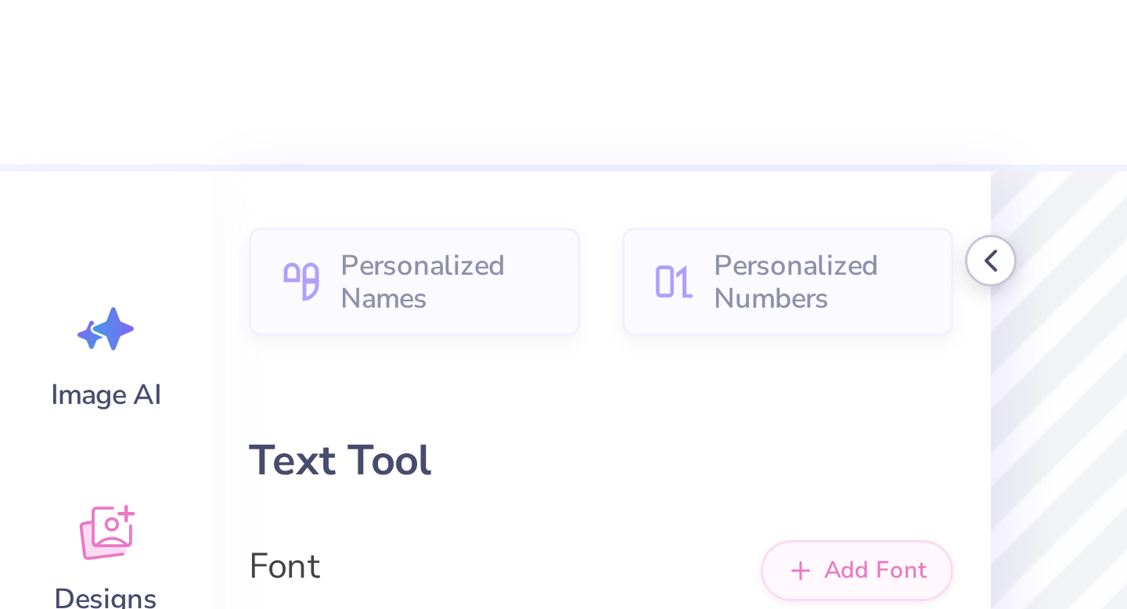
type input "4.03"
type input "1.53"
type input "10.97"
type textarea "C"
type input "1.77"
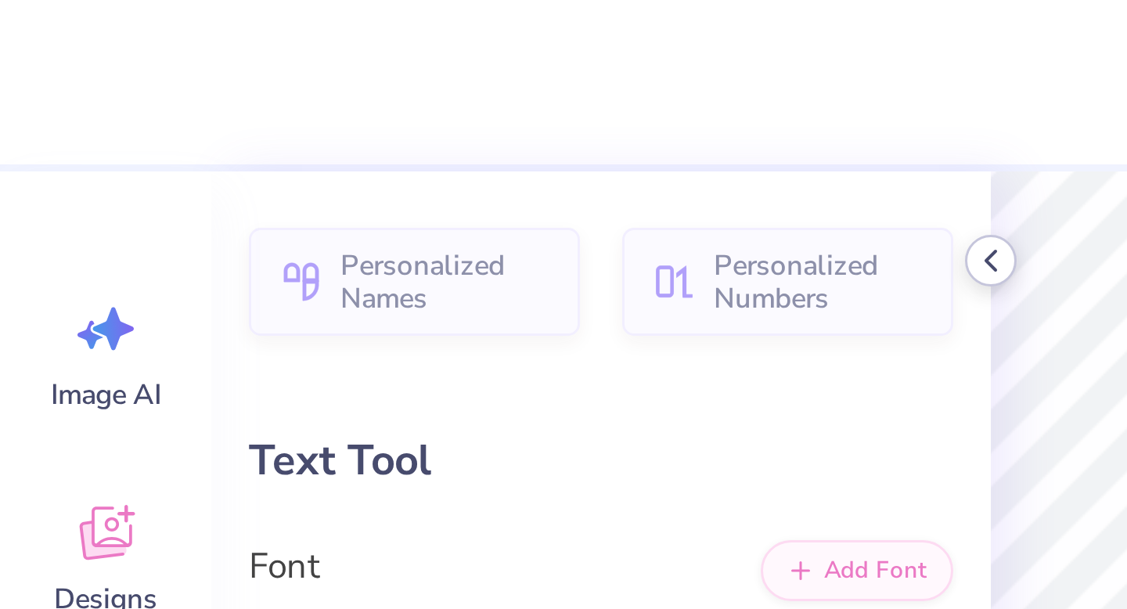
type input "0.92"
type input "12.51"
type textarea "s"
type input "0.0"
type input "1.24"
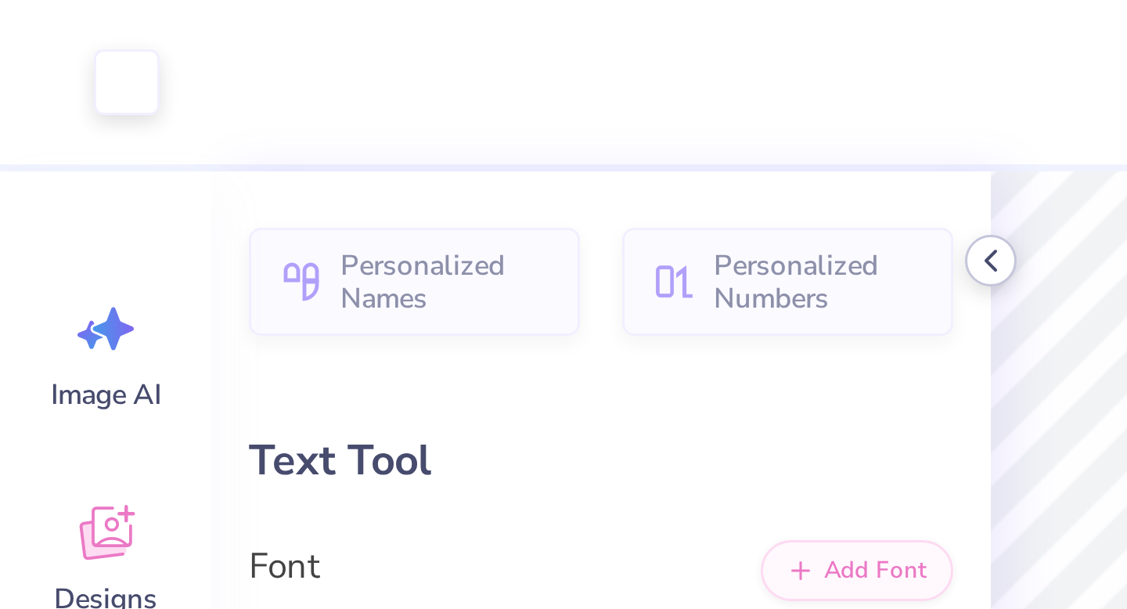
type input "1.46"
type input "10.89"
type input "-5.3"
type input "3.49"
type input "4.10"
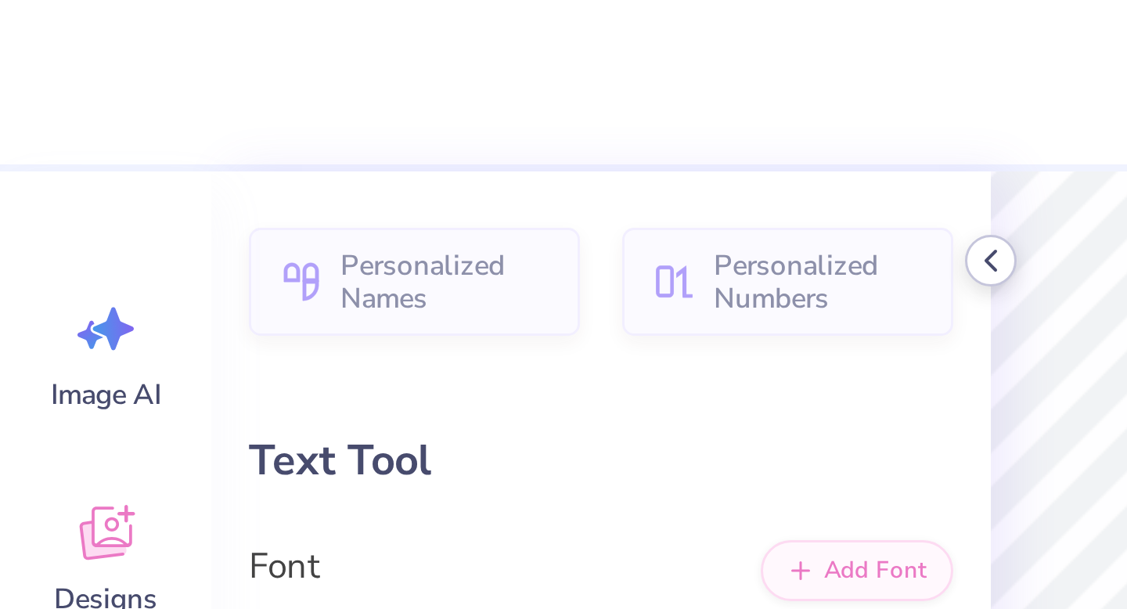
type input "9.09"
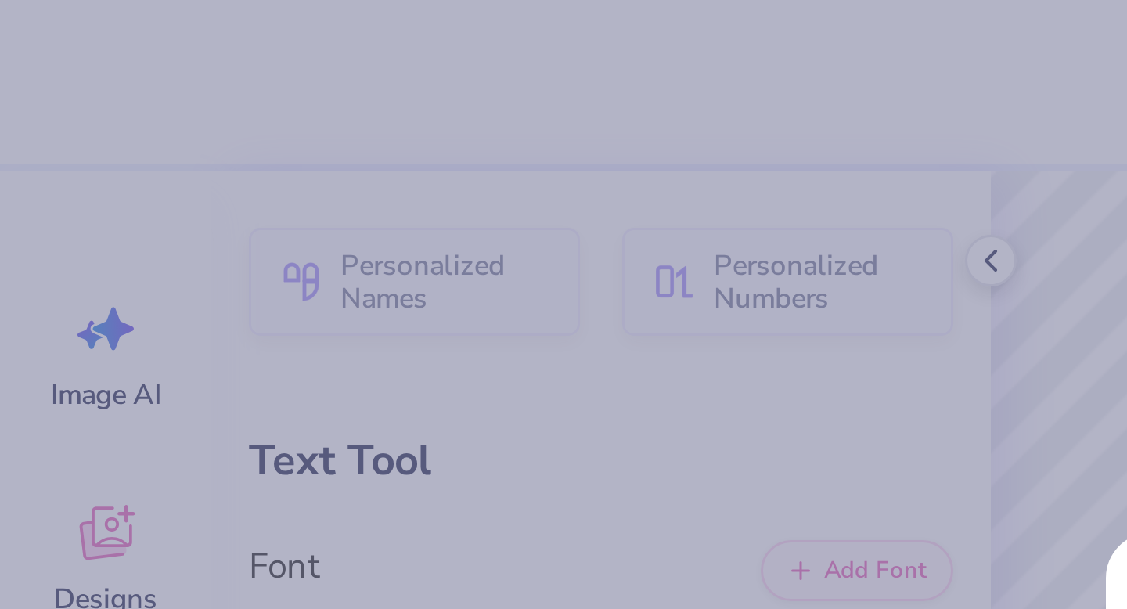
click at [606, 359] on body "Save to See Price & Shipping 👉 Design Title Save Image AI Designs Add Text Uplo…" at bounding box center [563, 304] width 1127 height 609
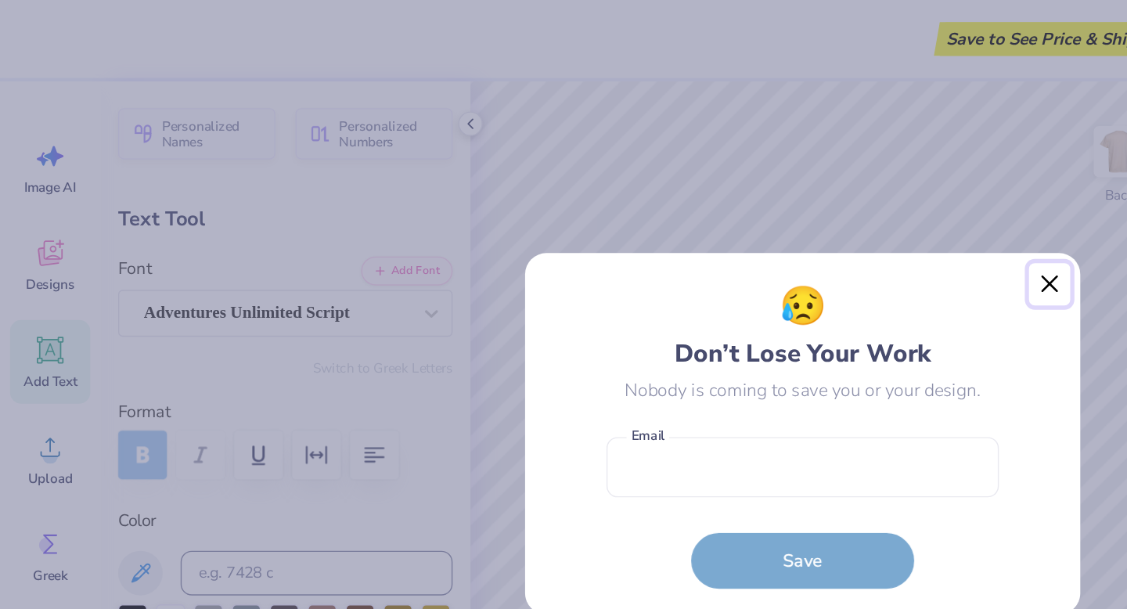
click at [732, 197] on button "Close" at bounding box center [738, 200] width 30 height 30
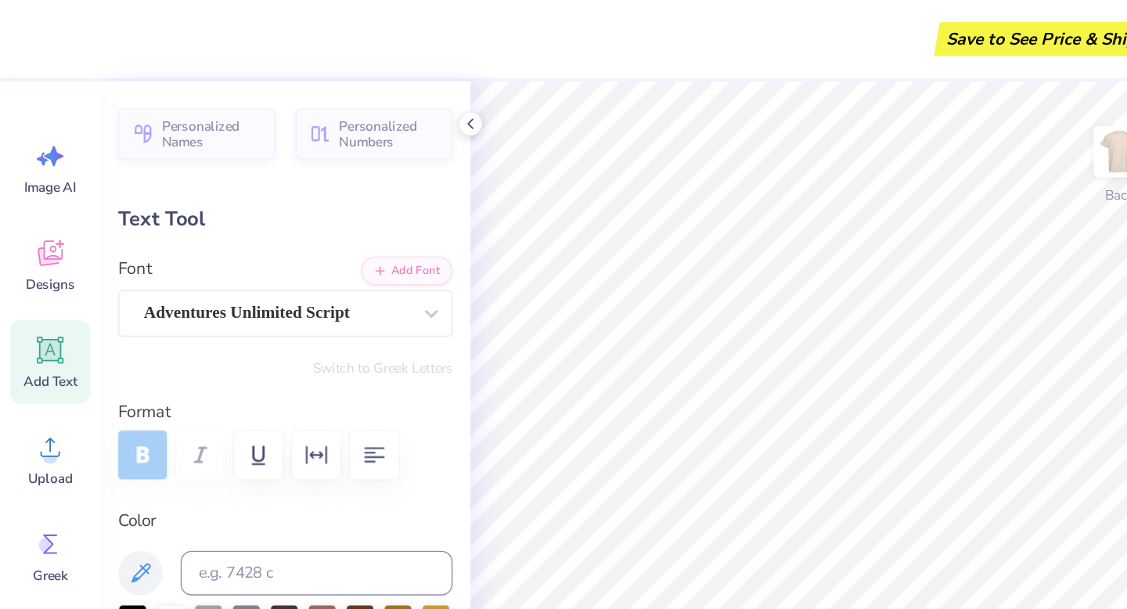
type input "0.81"
type input "0.93"
type input "6.31"
type input "-17.8"
type input "1.66"
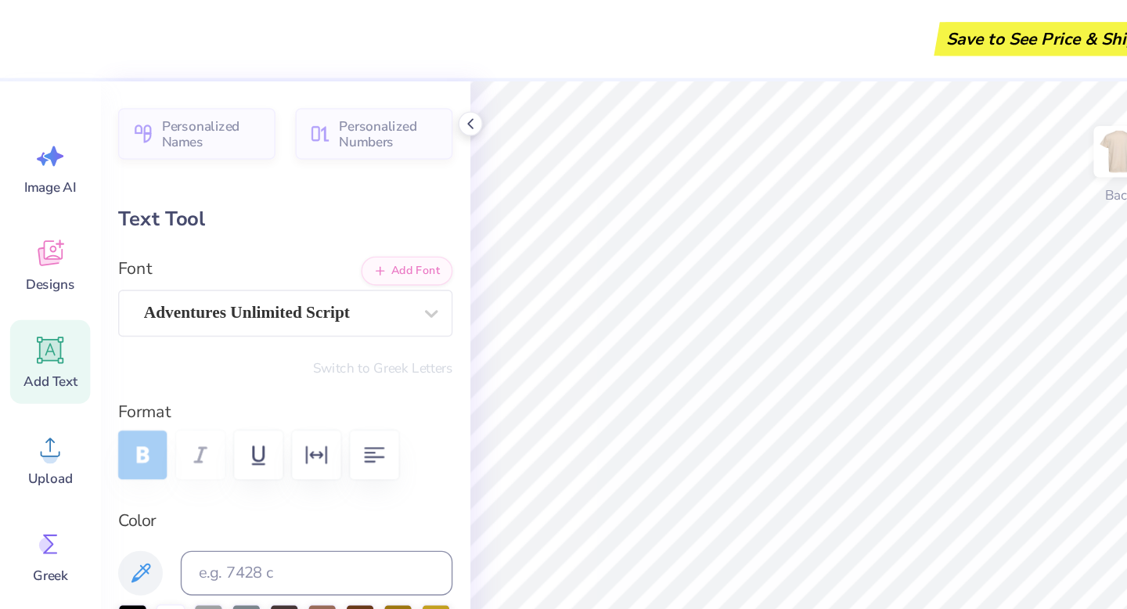
type input "1.89"
type input "5.32"
type input "0.77"
type input "0.87"
type input "7.68"
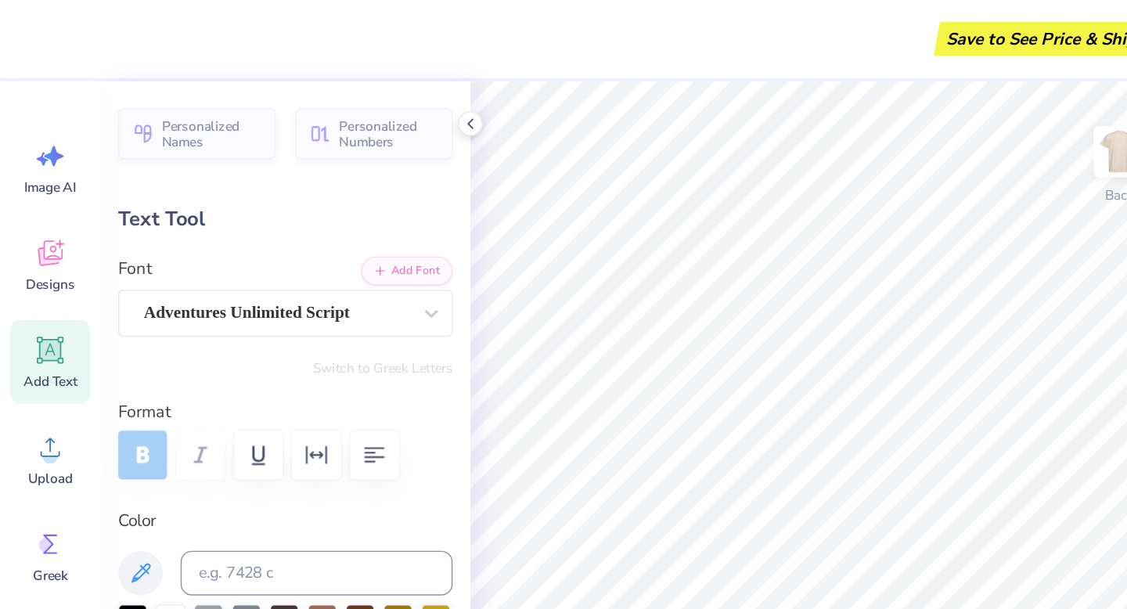
type input "-4.4"
type input "2.10"
type input "2.38"
type input "7.58"
type input "0.0"
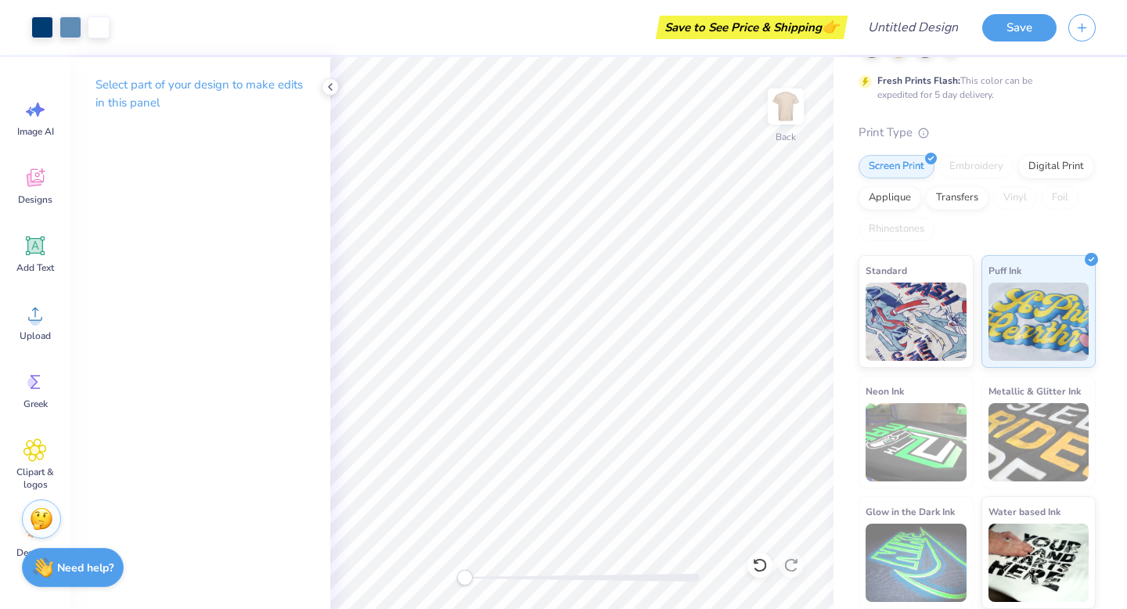
click at [612, 51] on div "Save to See Price & Shipping 👉" at bounding box center [482, 27] width 723 height 55
click at [992, 217] on div "Screen Print Embroidery Digital Print Applique Transfers Vinyl Foil Rhinestones" at bounding box center [977, 198] width 237 height 86
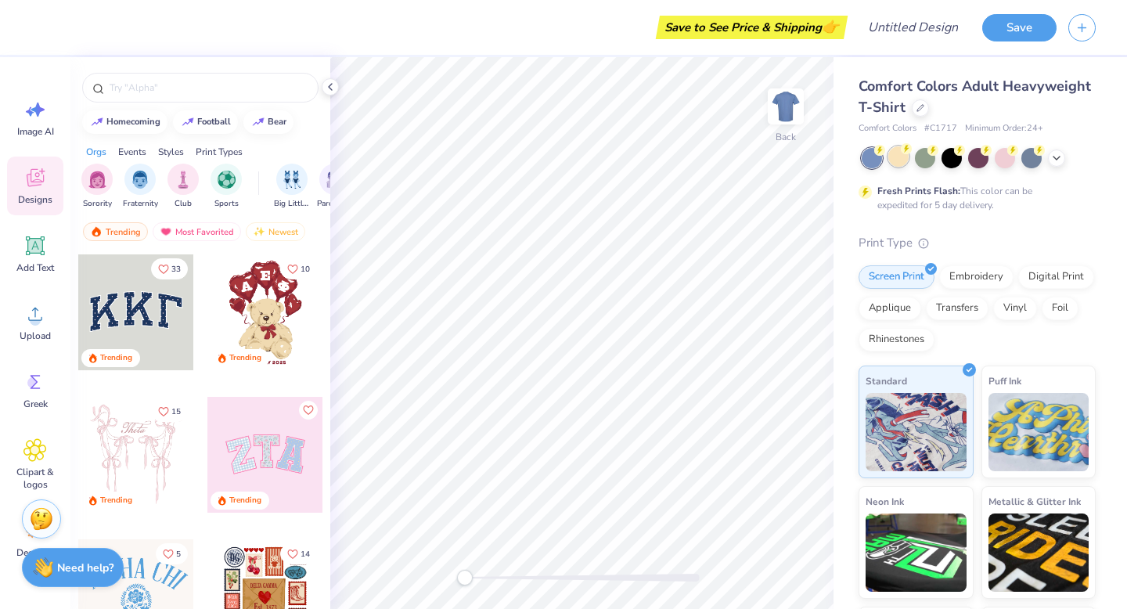
click at [898, 157] on div at bounding box center [899, 156] width 20 height 20
click at [1059, 160] on icon at bounding box center [1057, 156] width 13 height 13
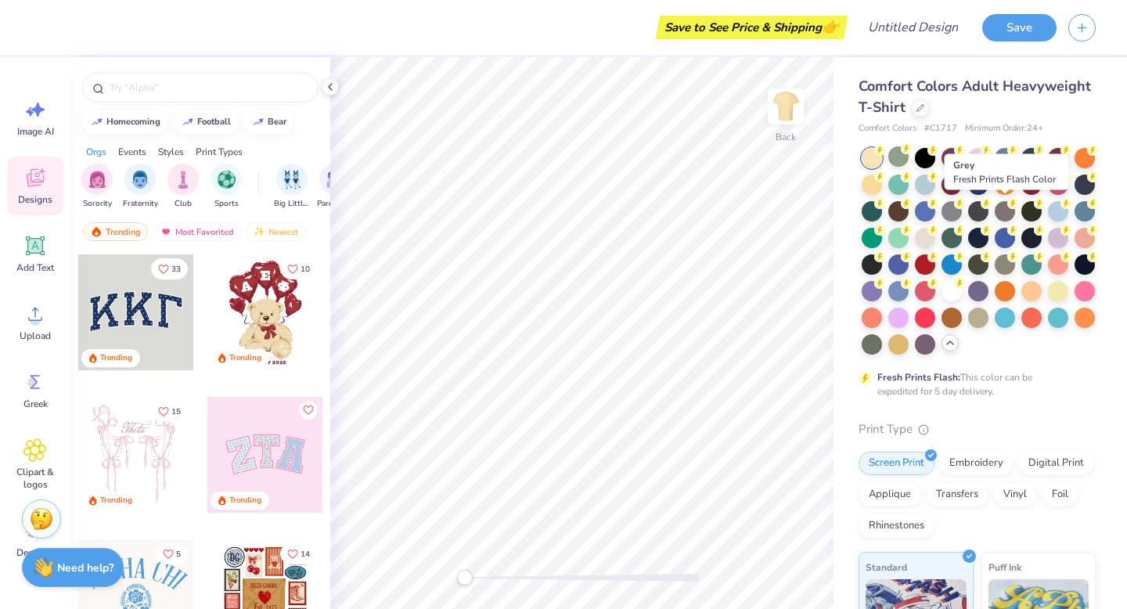
click at [1006, 193] on div at bounding box center [1005, 185] width 20 height 20
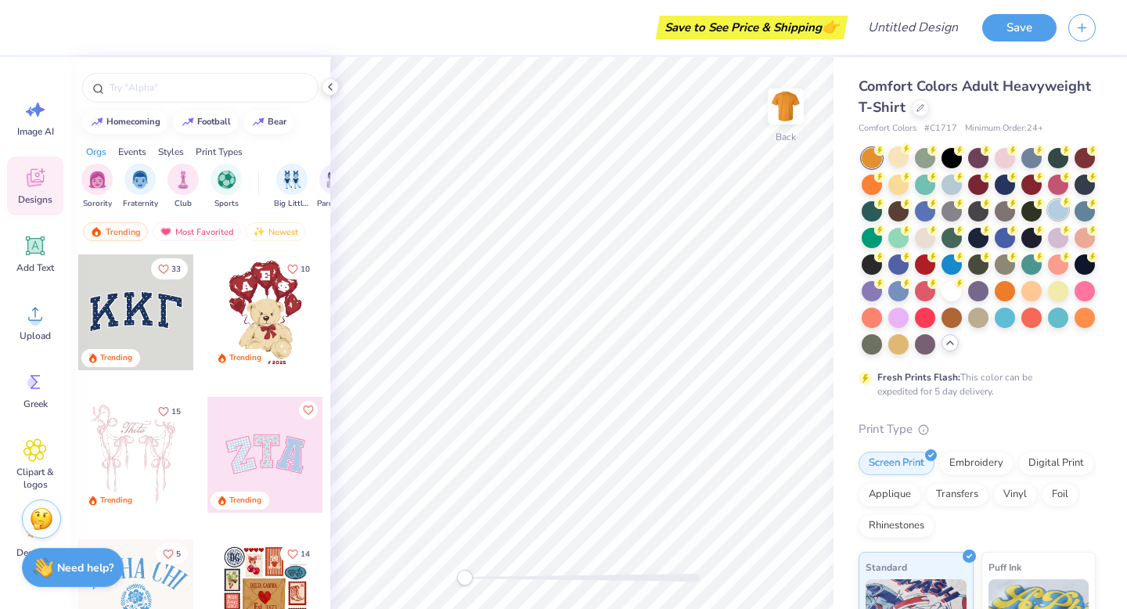
click at [1058, 211] on div at bounding box center [1058, 210] width 20 height 20
click at [957, 258] on circle at bounding box center [959, 255] width 11 height 11
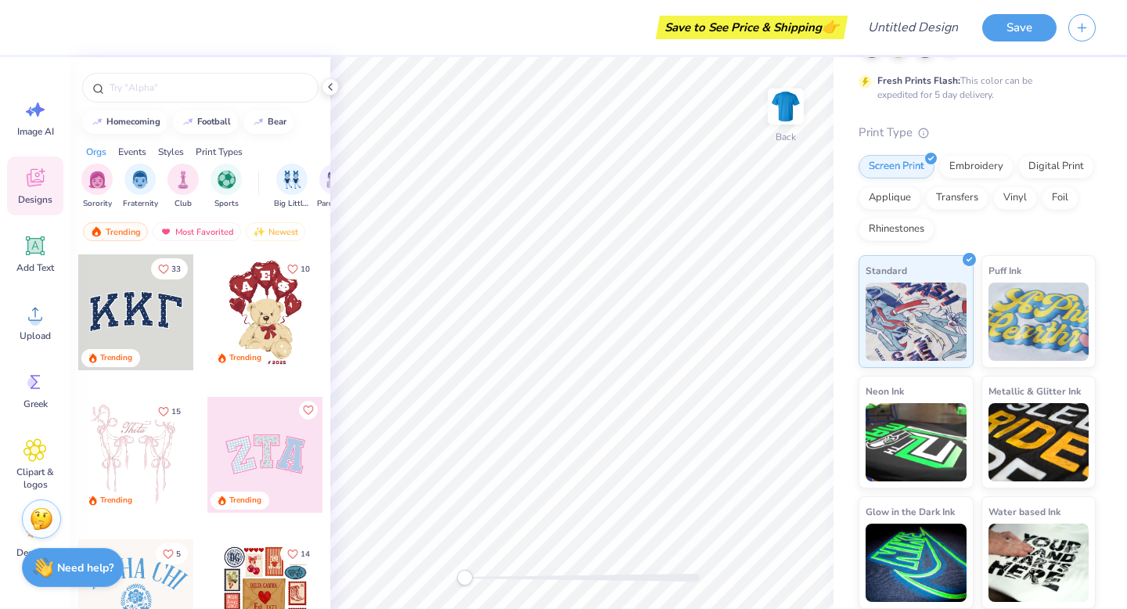
click at [214, 148] on div "Print Types" at bounding box center [219, 152] width 47 height 14
click at [124, 178] on div "filter for Screen Print" at bounding box center [139, 177] width 31 height 31
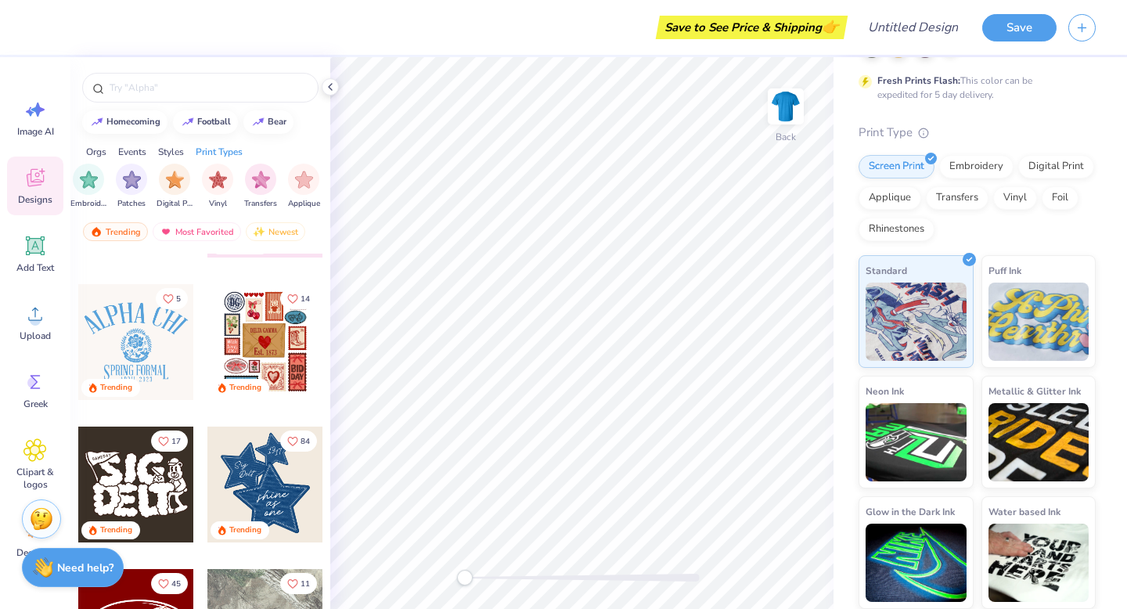
scroll to position [265, 0]
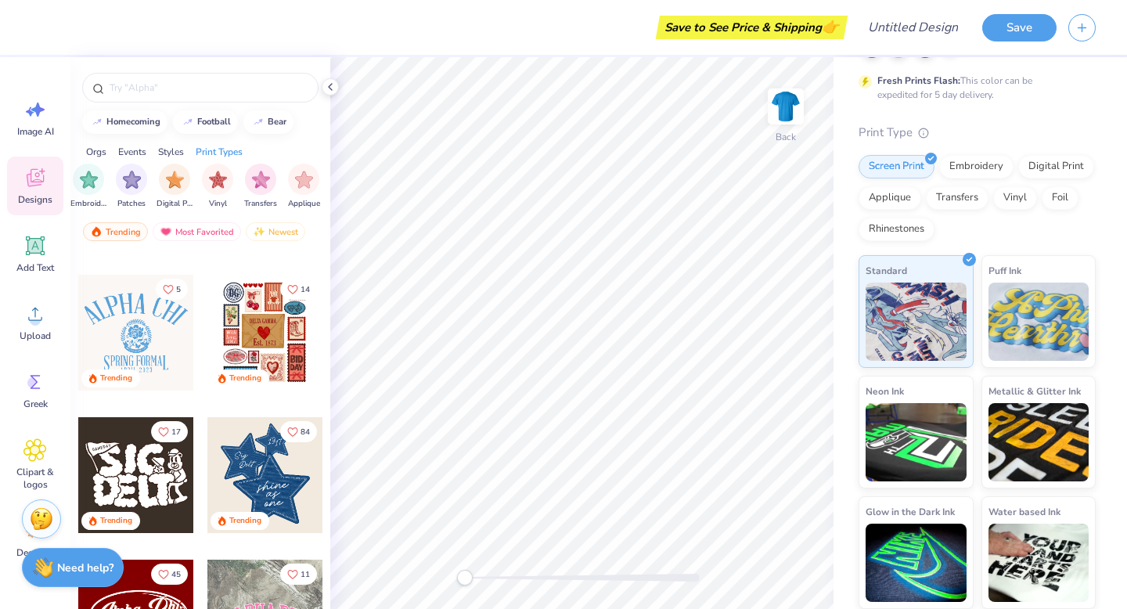
click at [91, 316] on div at bounding box center [33, 333] width 116 height 116
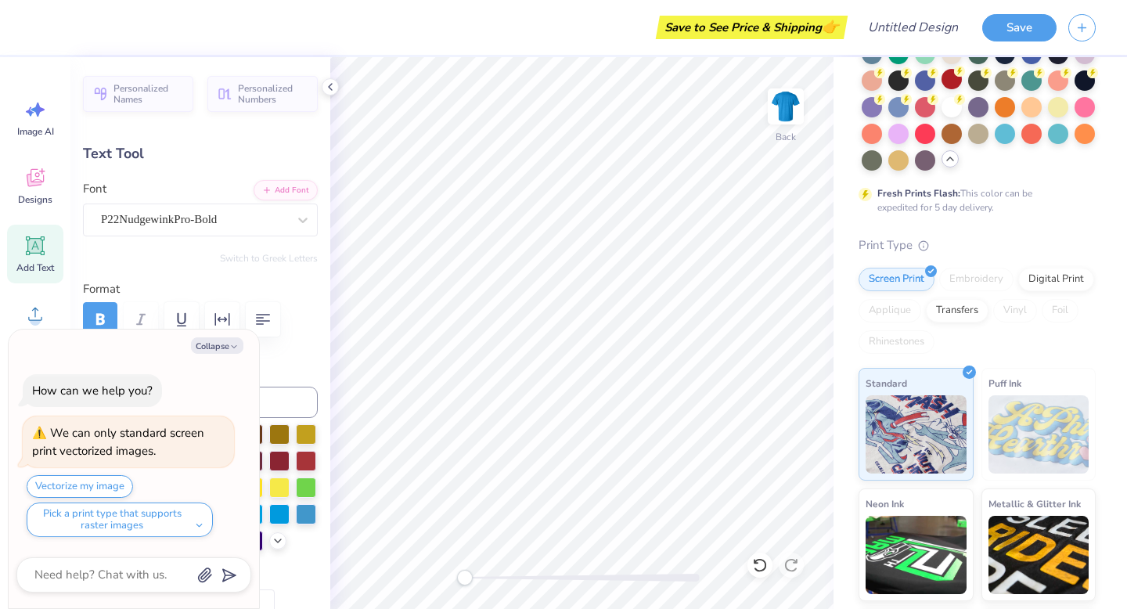
scroll to position [160, 0]
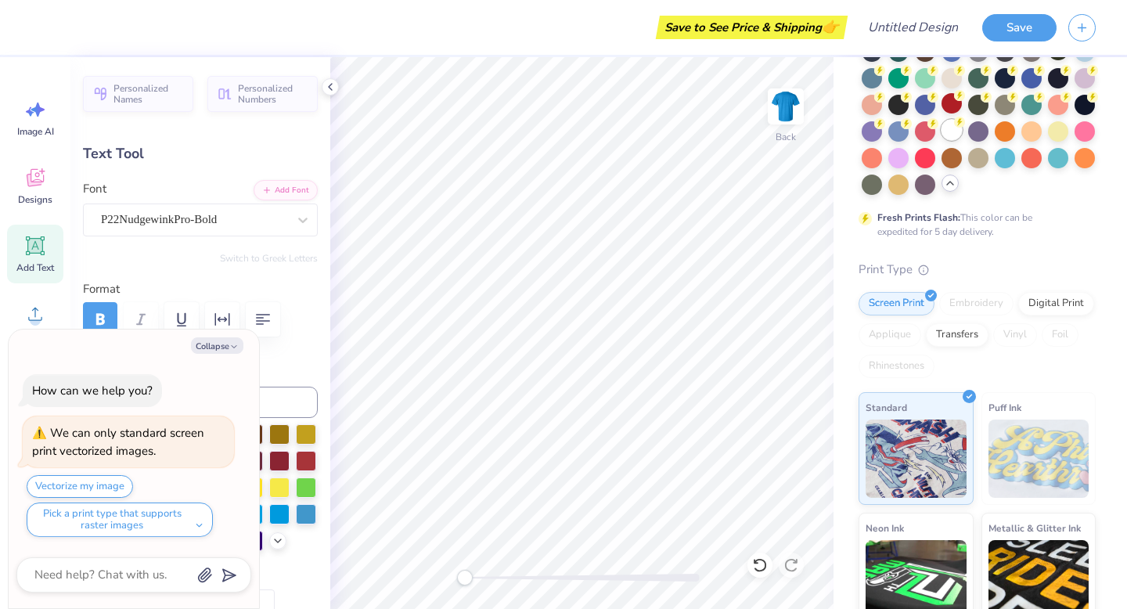
click at [946, 133] on div at bounding box center [952, 130] width 20 height 20
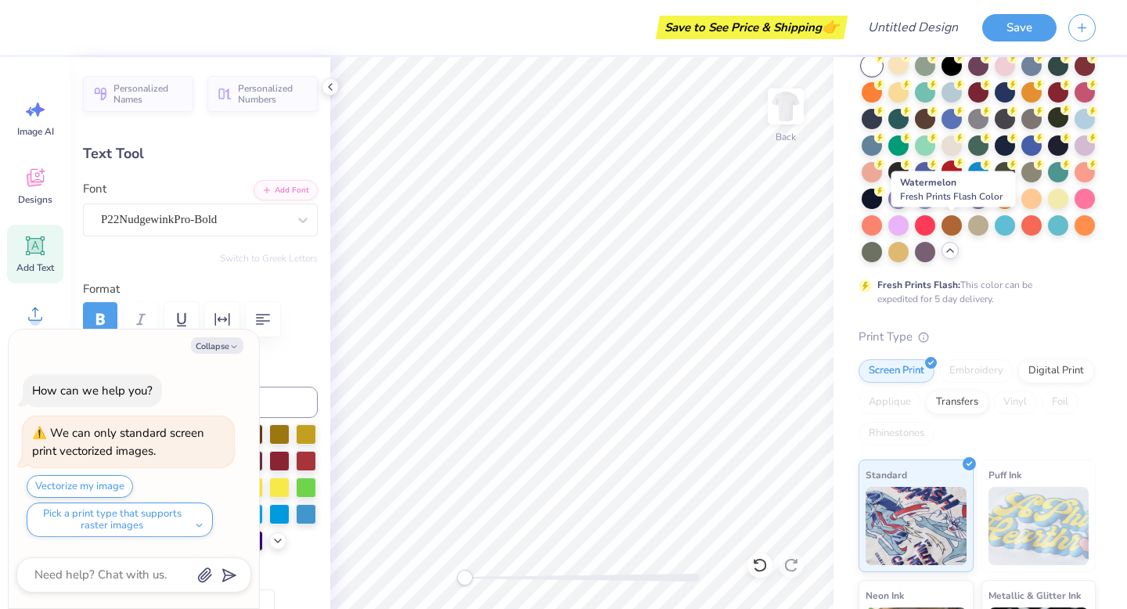
scroll to position [46, 0]
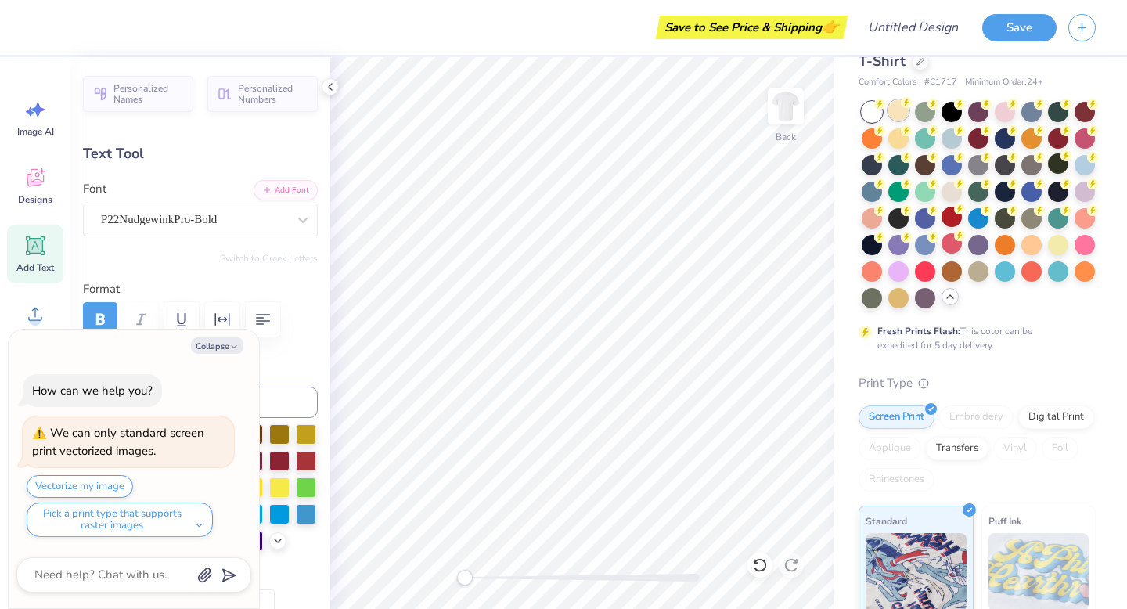
click at [894, 116] on div at bounding box center [899, 110] width 20 height 20
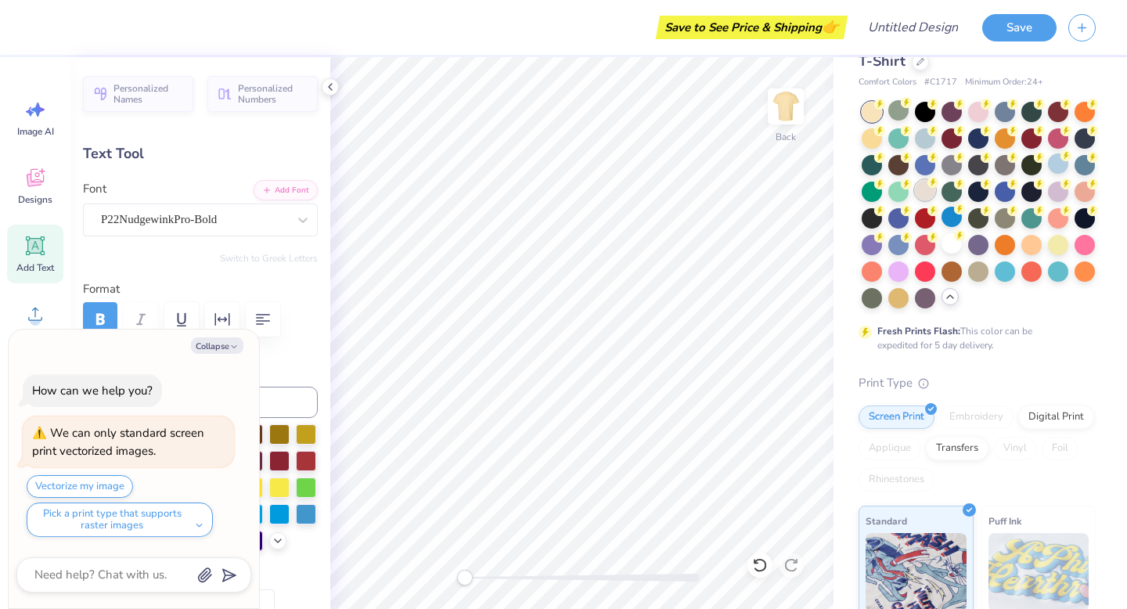
click at [923, 194] on div at bounding box center [925, 190] width 20 height 20
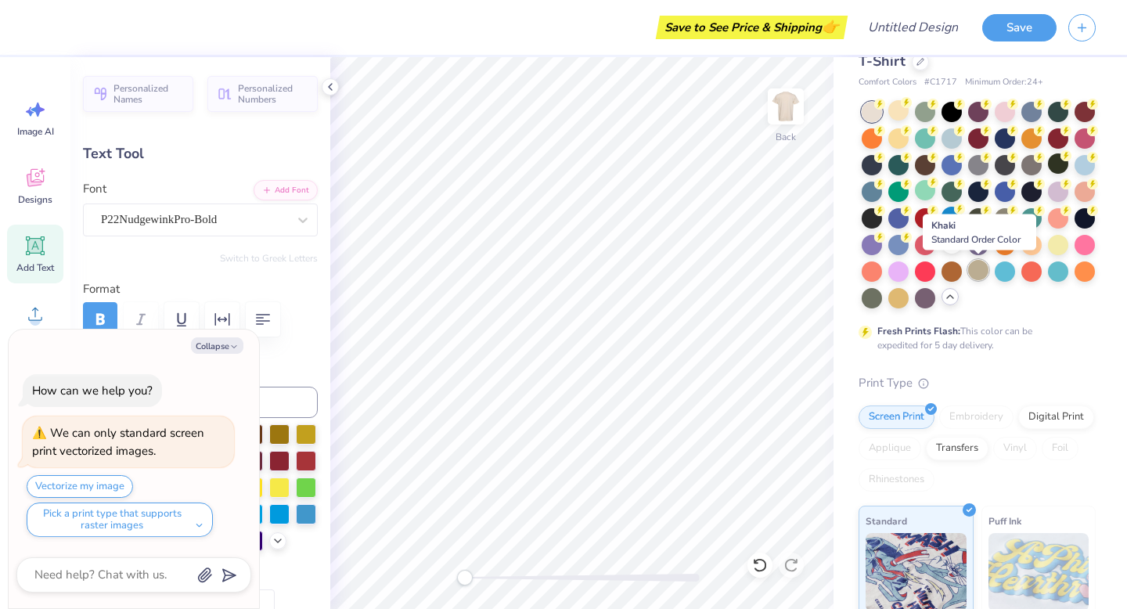
click at [972, 265] on div at bounding box center [978, 270] width 20 height 20
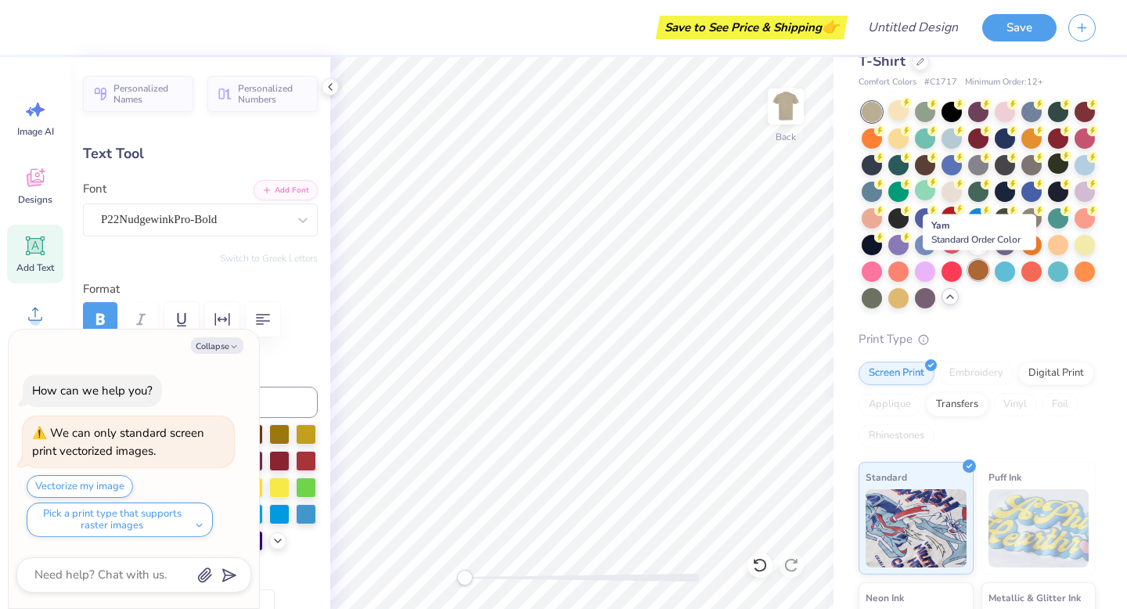
click at [977, 272] on div at bounding box center [978, 270] width 20 height 20
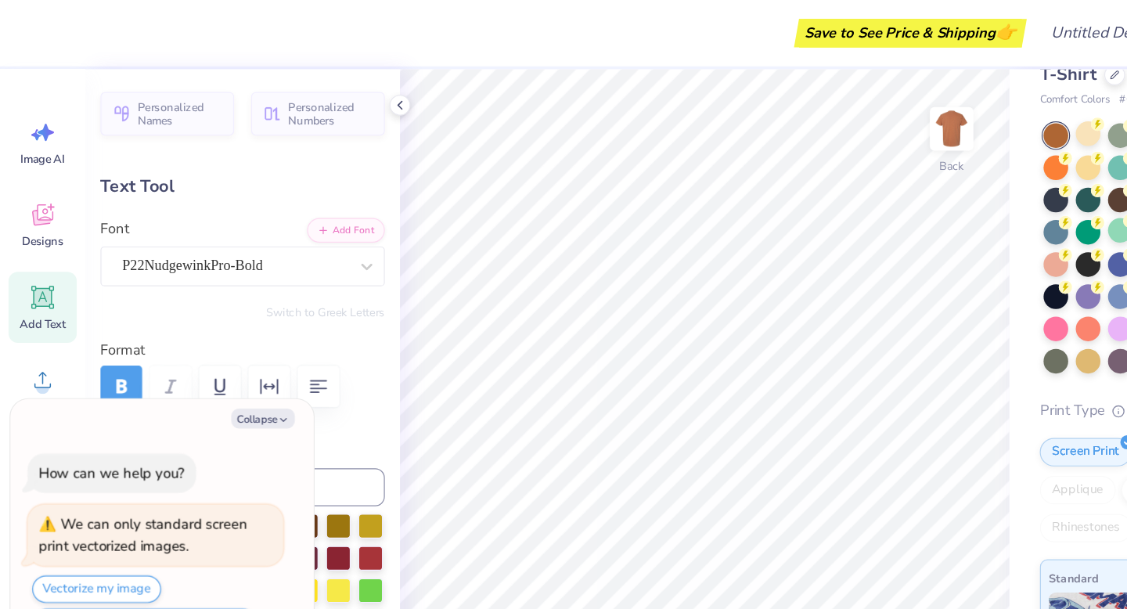
click at [1078, 175] on div at bounding box center [979, 205] width 234 height 207
click at [1078, 168] on div at bounding box center [1085, 163] width 20 height 20
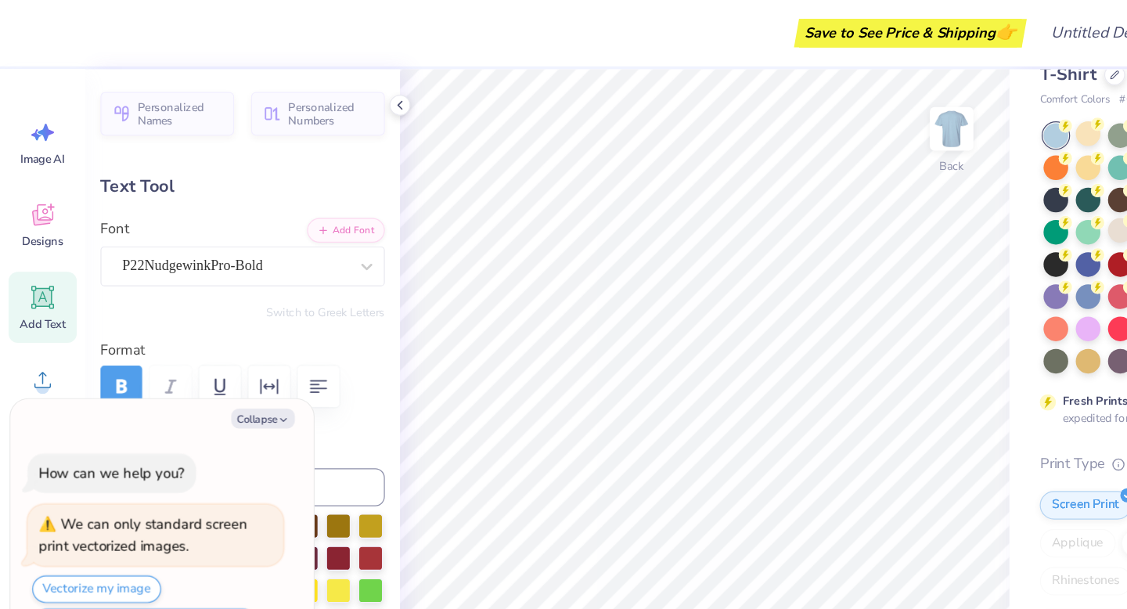
click at [1052, 112] on div at bounding box center [1058, 110] width 20 height 20
click at [944, 272] on div at bounding box center [952, 270] width 20 height 20
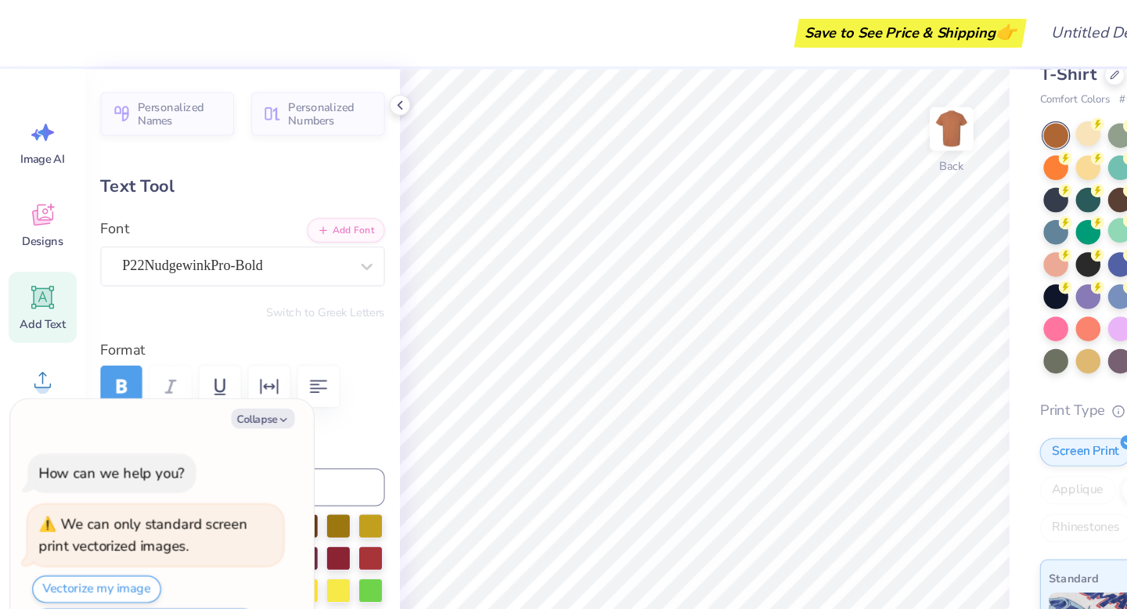
click at [1034, 218] on div at bounding box center [1032, 217] width 20 height 20
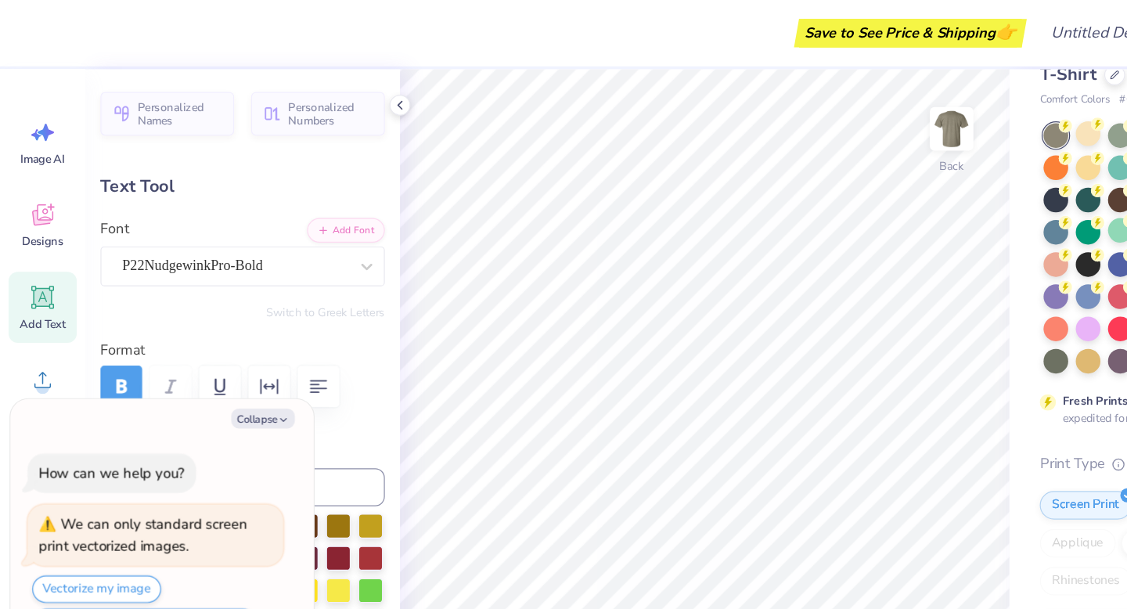
click at [1002, 222] on div at bounding box center [1005, 217] width 20 height 20
click at [889, 217] on div at bounding box center [899, 217] width 20 height 20
click at [864, 216] on div at bounding box center [872, 217] width 20 height 20
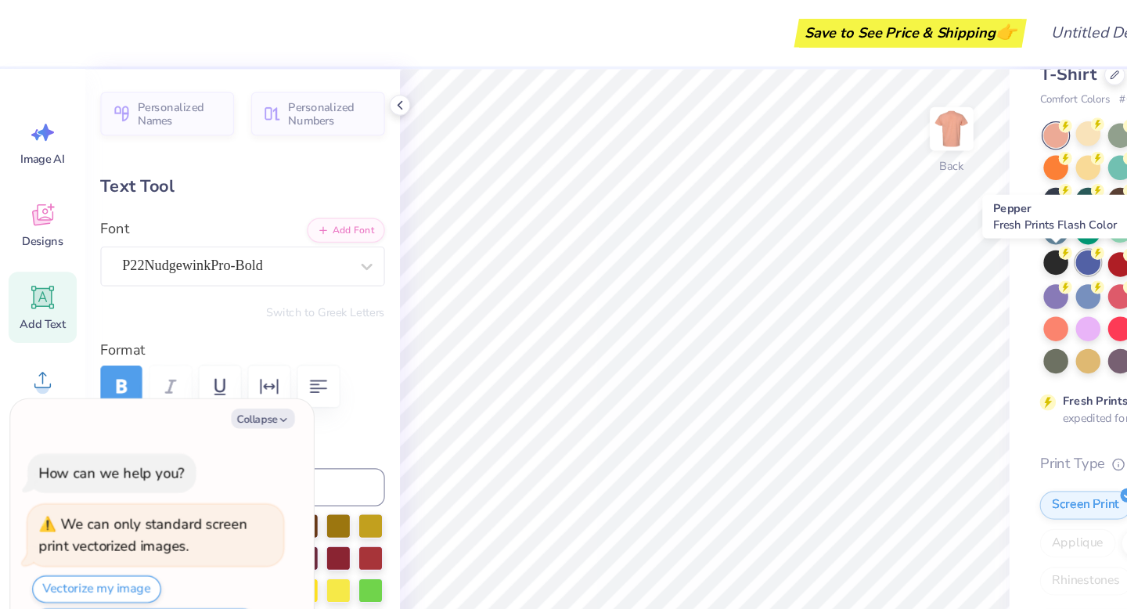
click at [889, 218] on div at bounding box center [899, 217] width 20 height 20
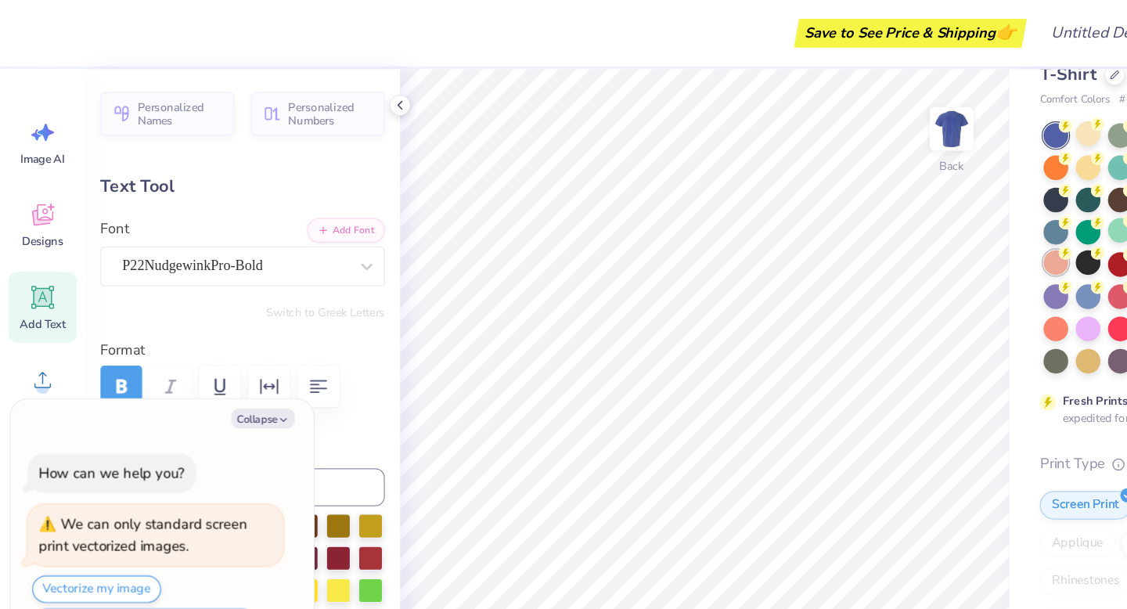
click at [868, 215] on div at bounding box center [872, 217] width 20 height 20
click at [1001, 113] on div at bounding box center [1005, 110] width 20 height 20
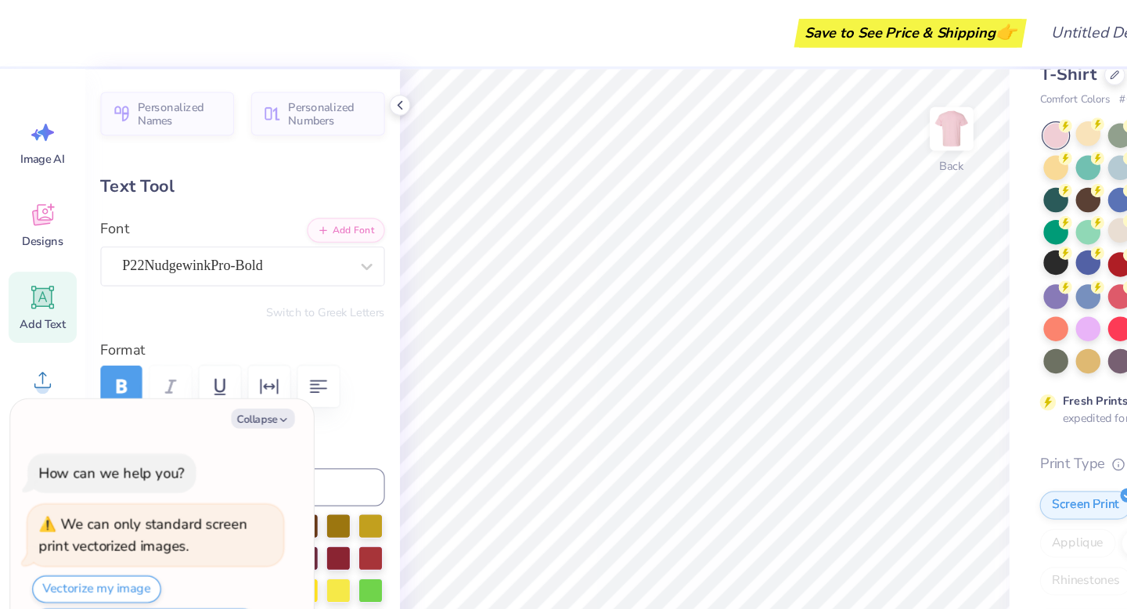
click at [1051, 159] on div at bounding box center [1058, 163] width 20 height 20
click at [1081, 171] on div at bounding box center [1085, 163] width 20 height 20
click at [999, 274] on div at bounding box center [1005, 270] width 20 height 20
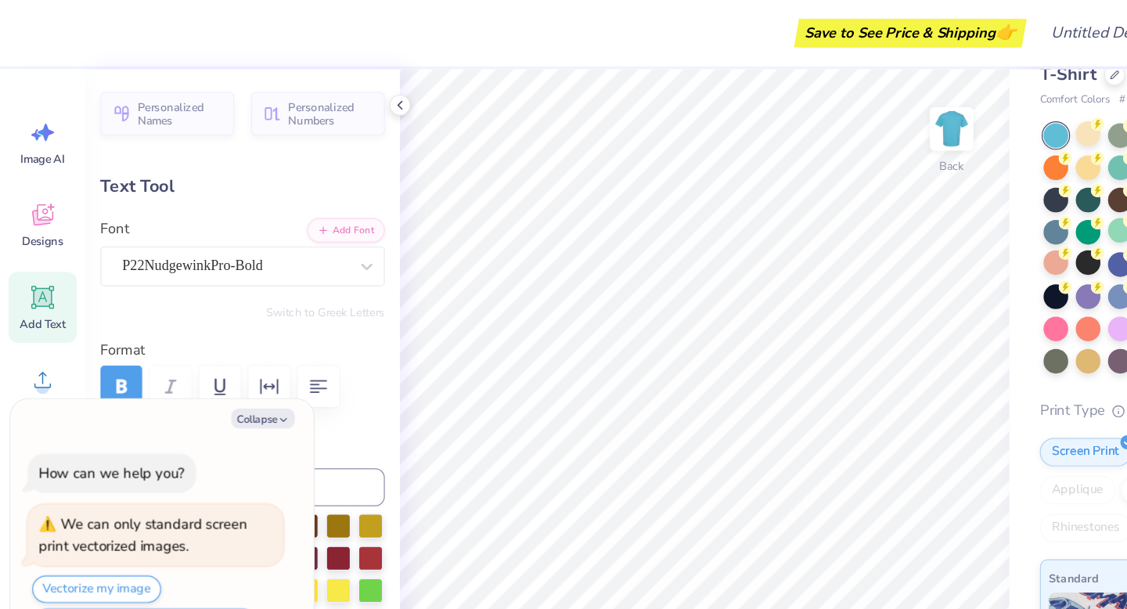
click at [1052, 274] on div at bounding box center [1058, 270] width 20 height 20
click at [987, 224] on div at bounding box center [978, 217] width 20 height 20
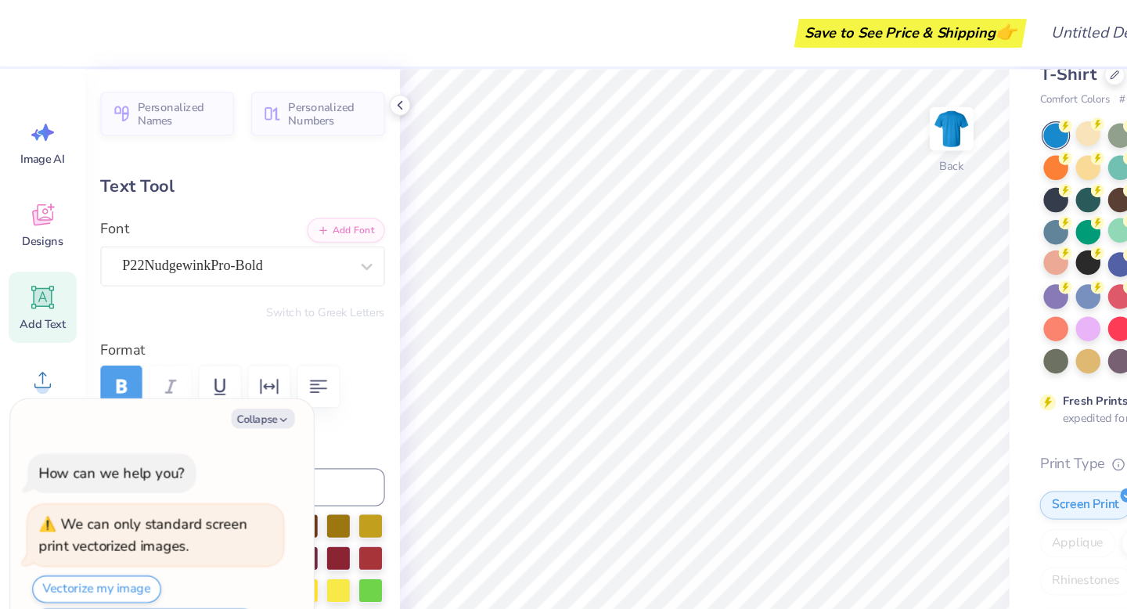
click at [951, 169] on div at bounding box center [952, 163] width 20 height 20
click at [953, 139] on div at bounding box center [952, 137] width 20 height 20
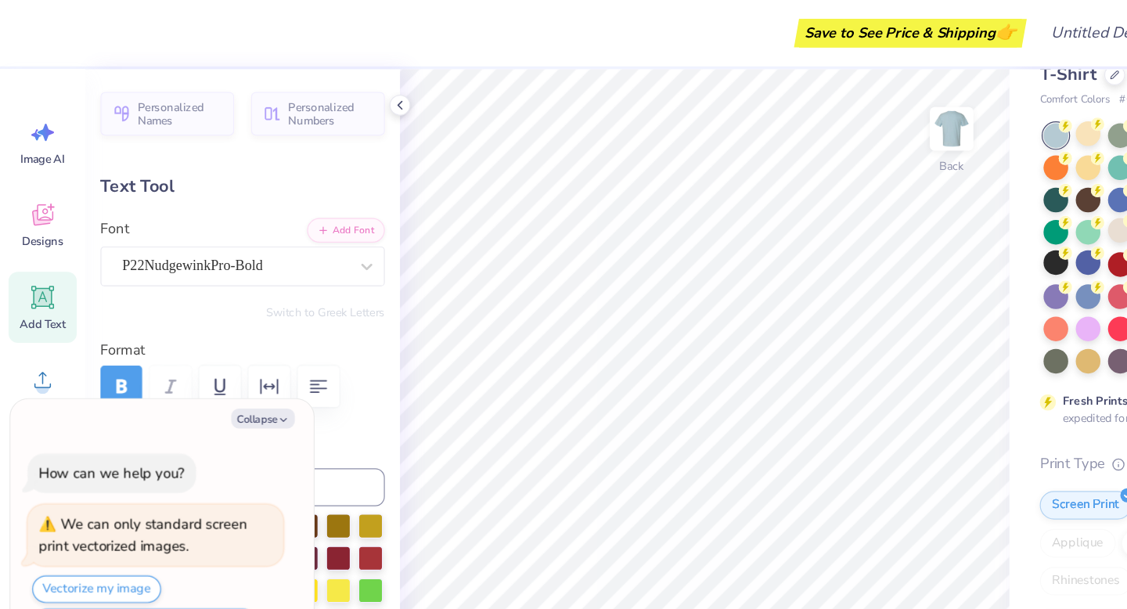
click at [948, 159] on div at bounding box center [952, 163] width 20 height 20
click at [951, 140] on div at bounding box center [952, 137] width 20 height 20
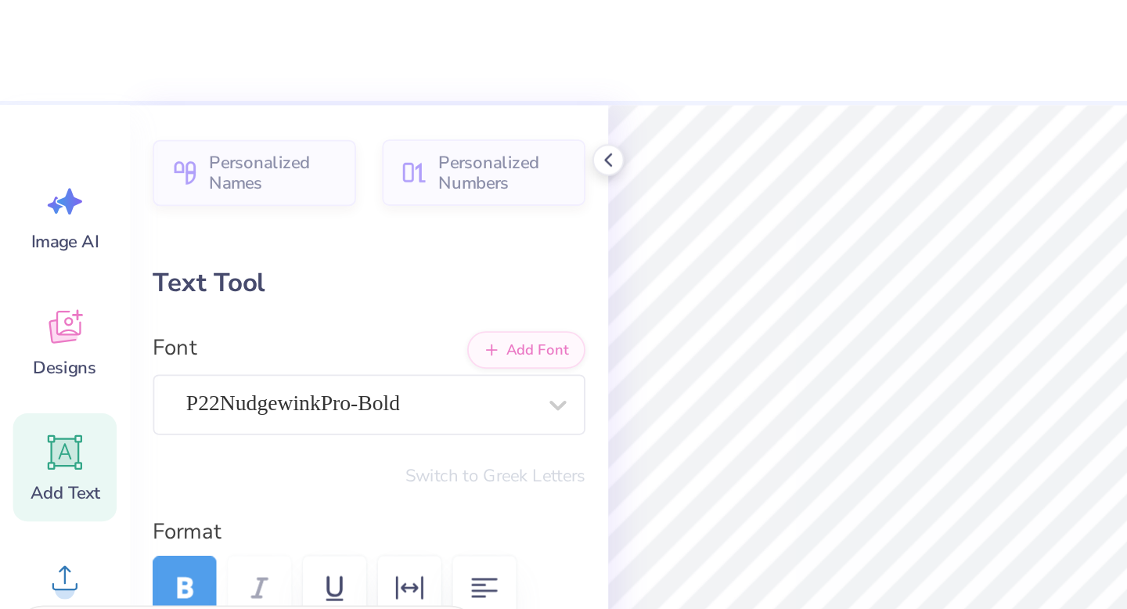
click at [1051, 211] on div at bounding box center [1058, 210] width 20 height 20
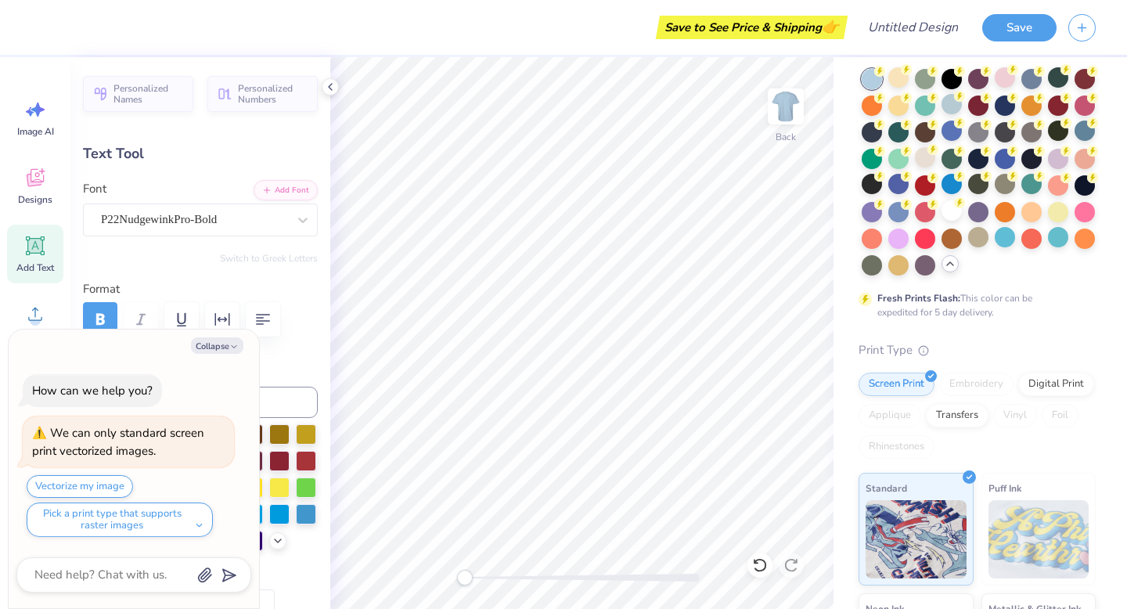
scroll to position [84, 0]
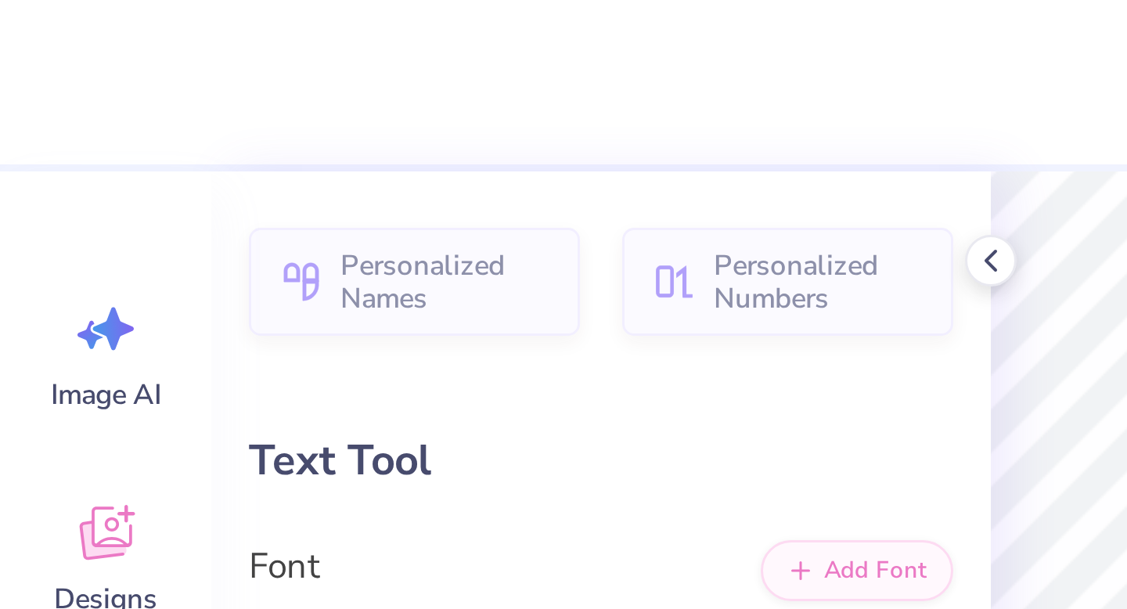
type textarea "x"
type textarea "U"
type textarea "x"
type textarea "UP"
type textarea "x"
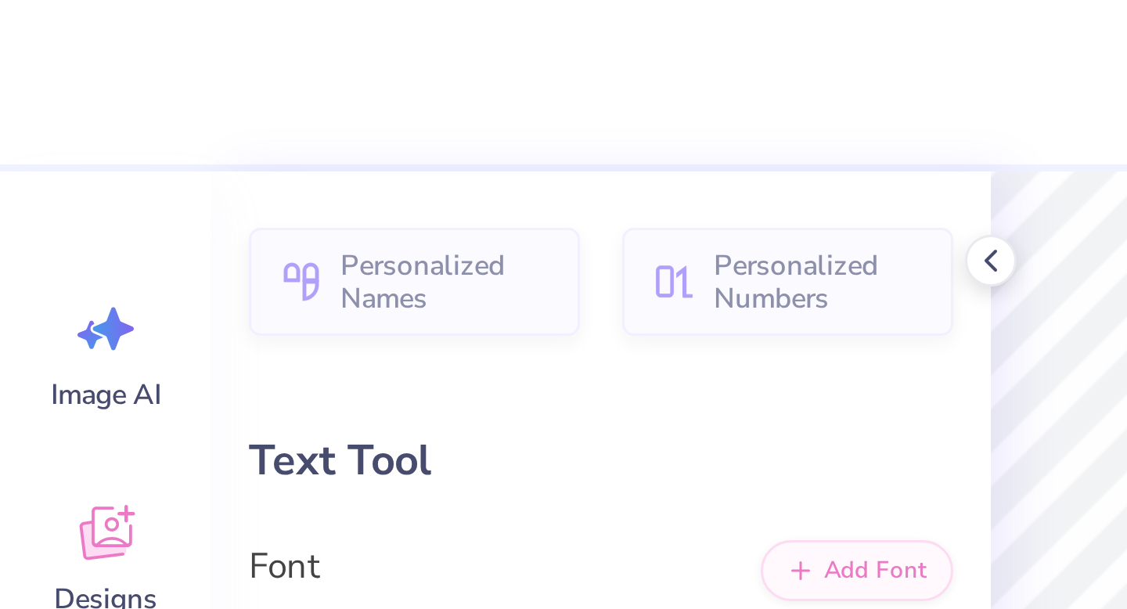
type textarea "UPC"
type textarea "x"
type input "1.70"
type input "1.02"
type input "12.60"
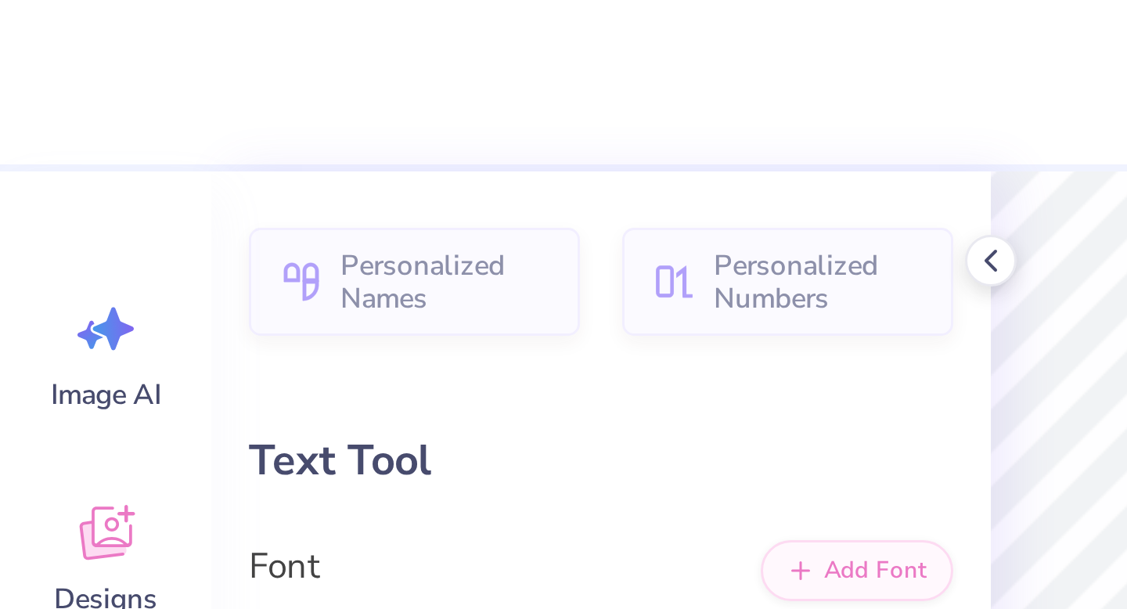
type textarea "x"
type textarea "BI"
type textarea "x"
type textarea "B"
type textarea "x"
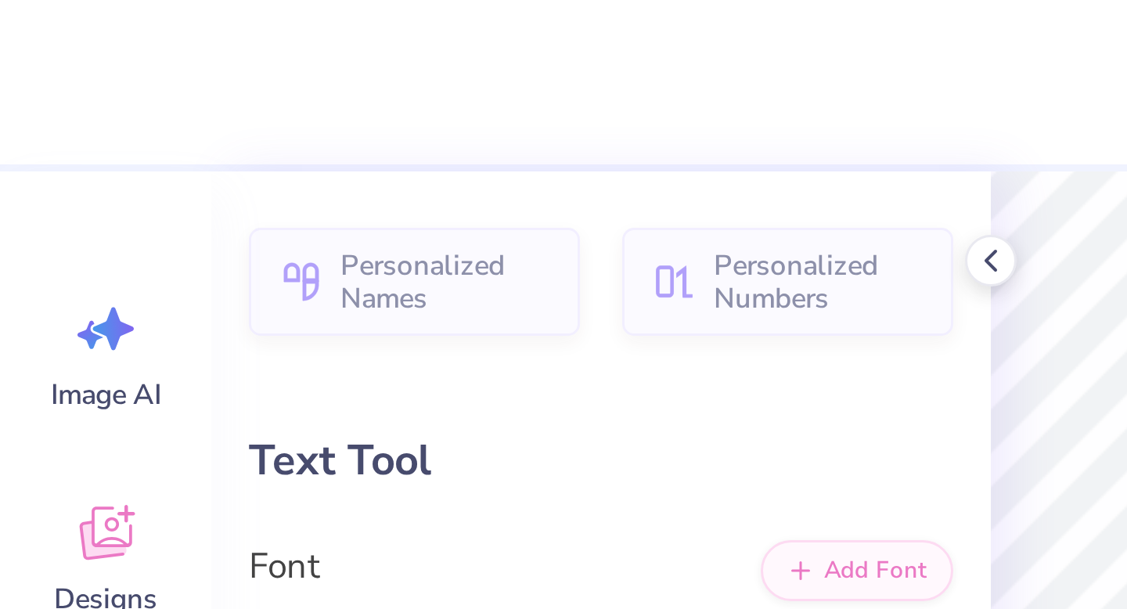
type textarea "B"
type textarea "x"
type textarea "B ."
type textarea "x"
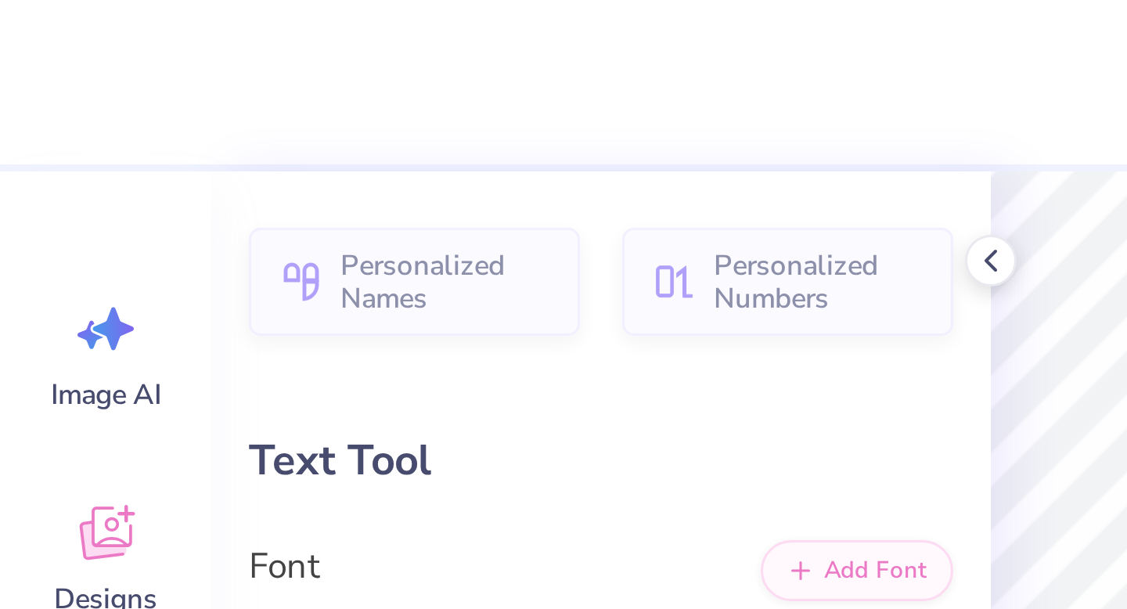
type textarea "B"
type textarea "x"
type textarea "B"
type textarea "x"
type input "1.67"
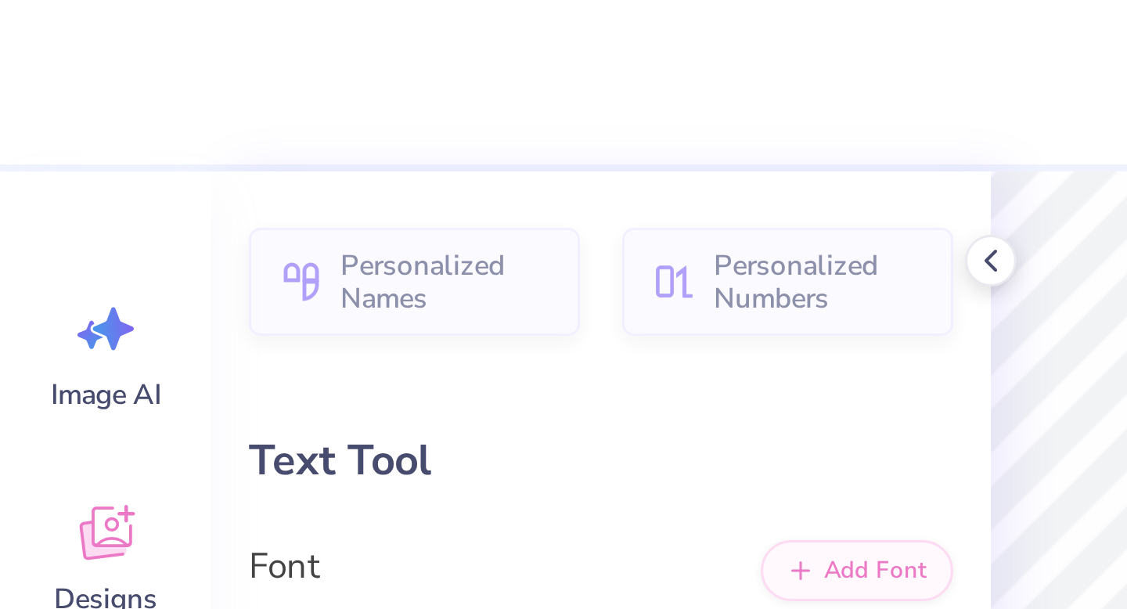
type input "0.91"
type input "13.76"
type textarea "x"
type textarea "O"
type textarea "x"
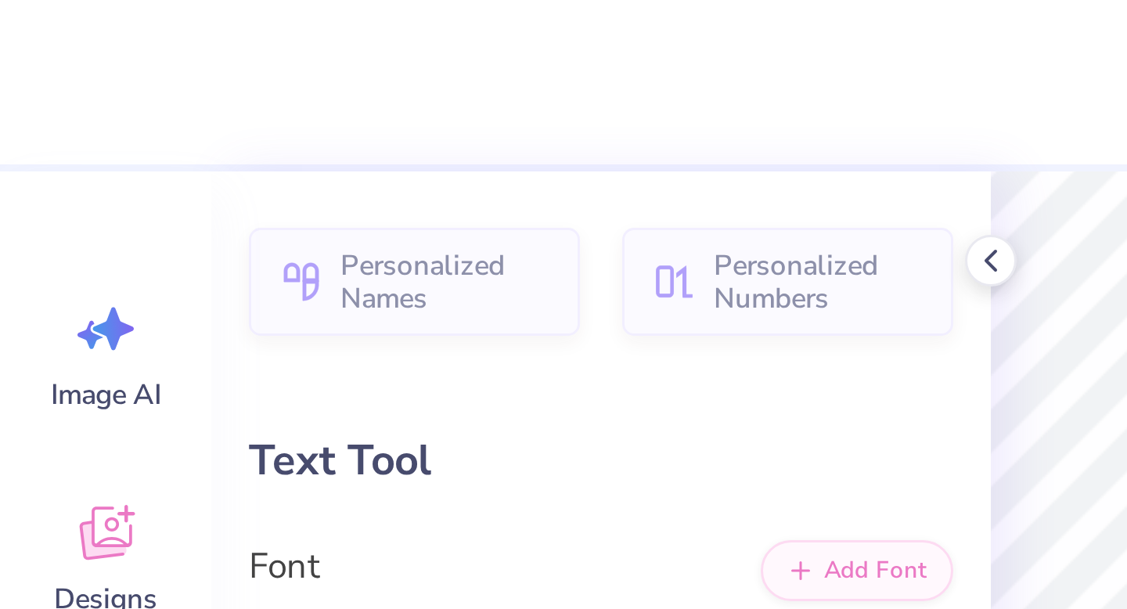
type textarea "x"
type textarea "O"
type textarea "x"
type textarea "DAY"
type textarea "x"
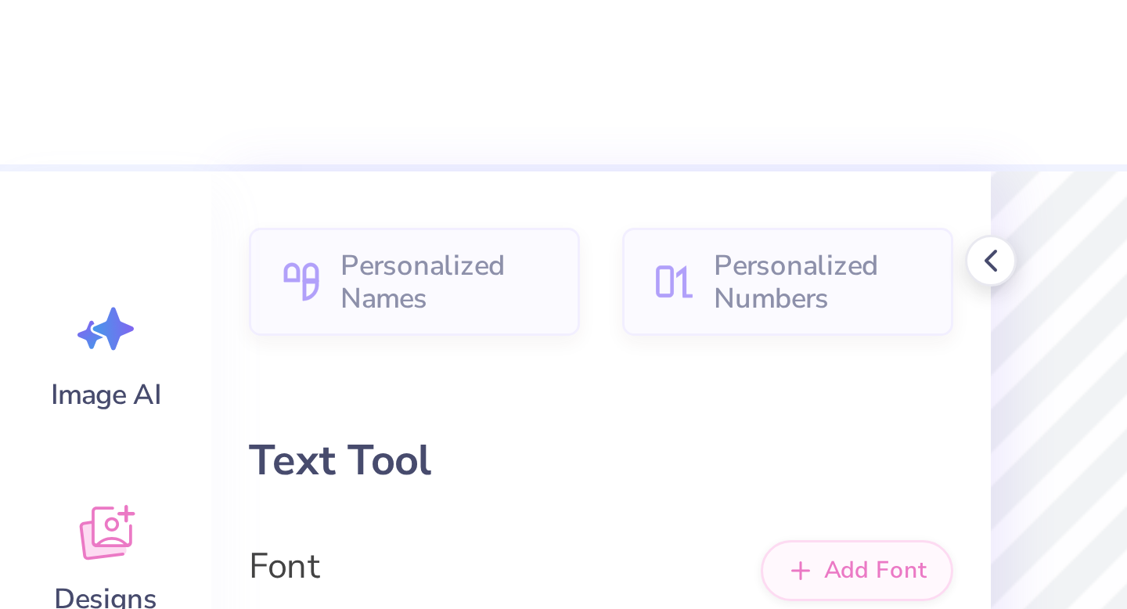
type textarea "O"
type textarea "x"
type textarea "O"
type textarea "x"
type textarea "O B"
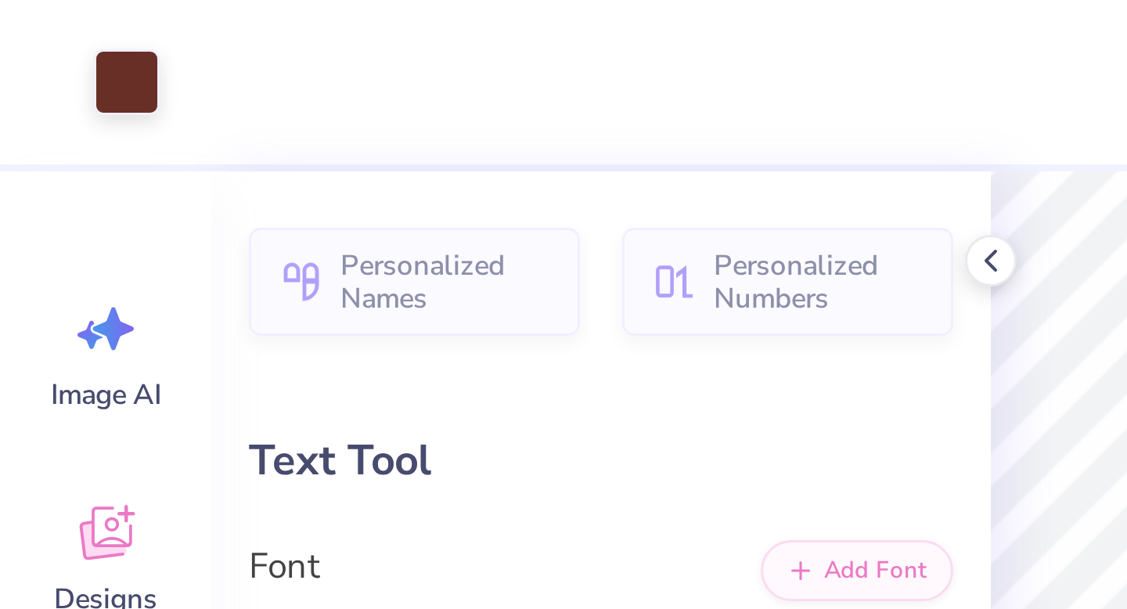
type textarea "x"
type input "0.66"
type input "1.02"
type input "12.61"
type textarea "x"
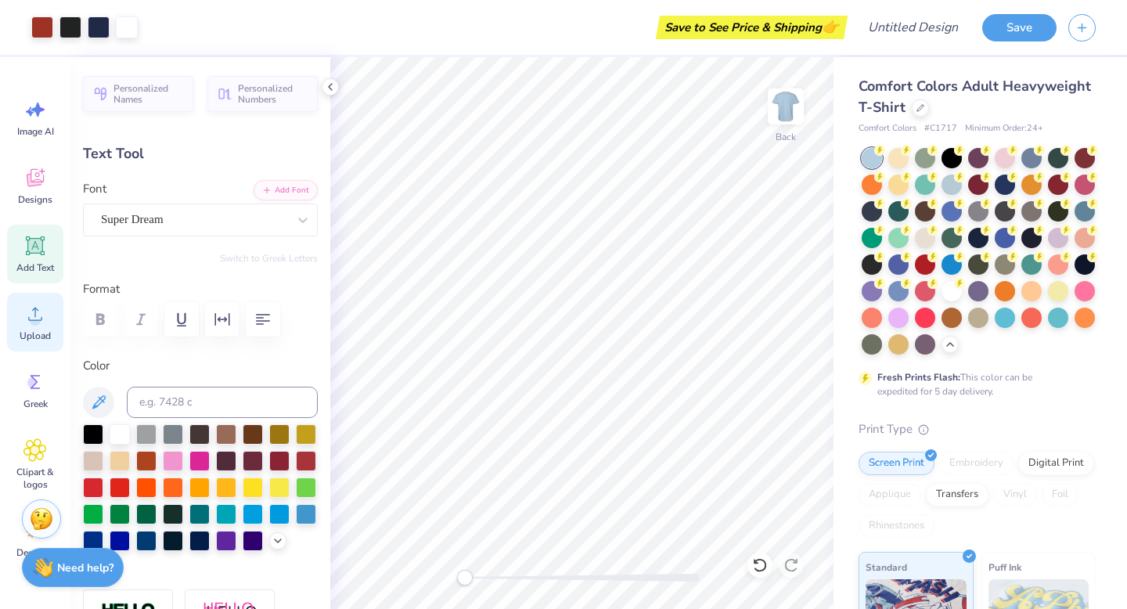
scroll to position [84, 0]
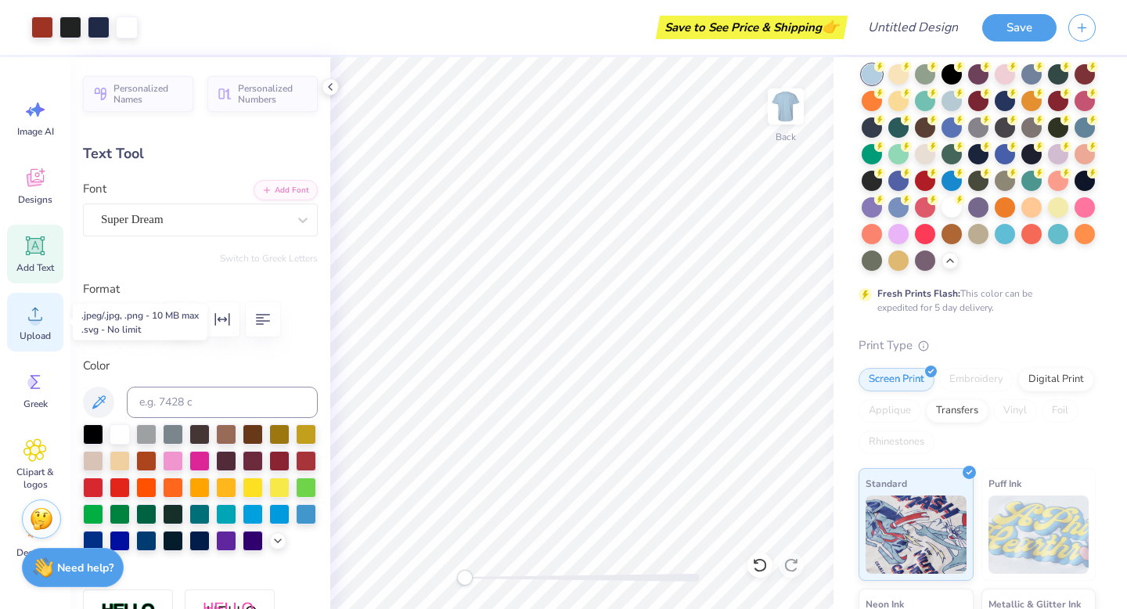
click at [51, 319] on div "Upload" at bounding box center [35, 322] width 56 height 59
